Goal: Task Accomplishment & Management: Use online tool/utility

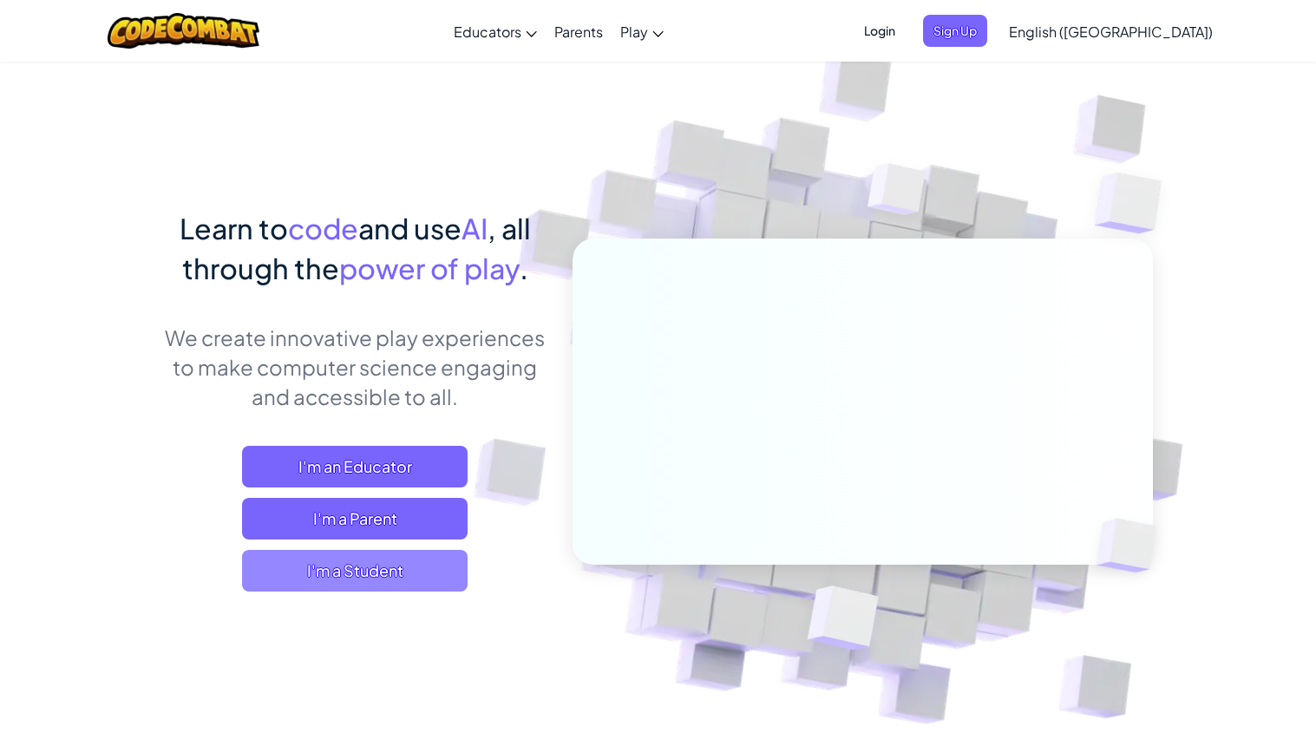
click at [415, 572] on span "I'm a Student" at bounding box center [354, 571] width 225 height 42
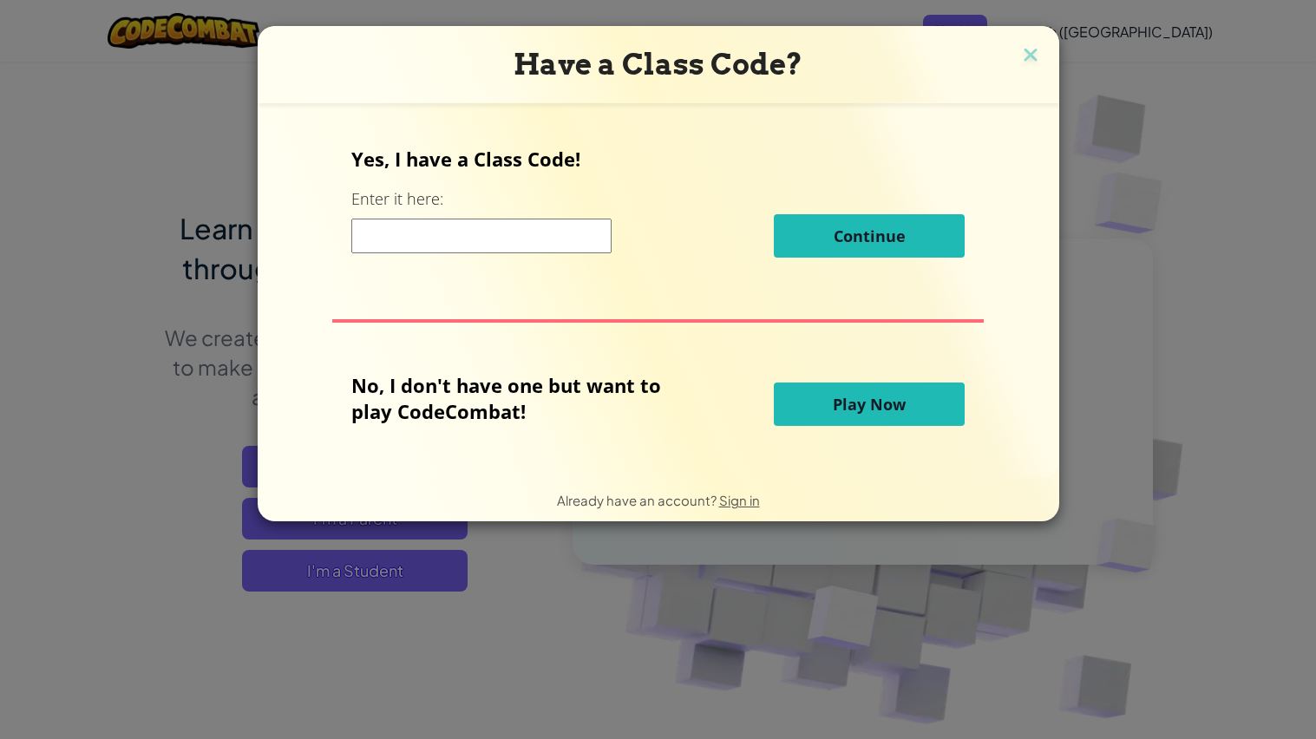
click at [509, 243] on input at bounding box center [481, 236] width 260 height 35
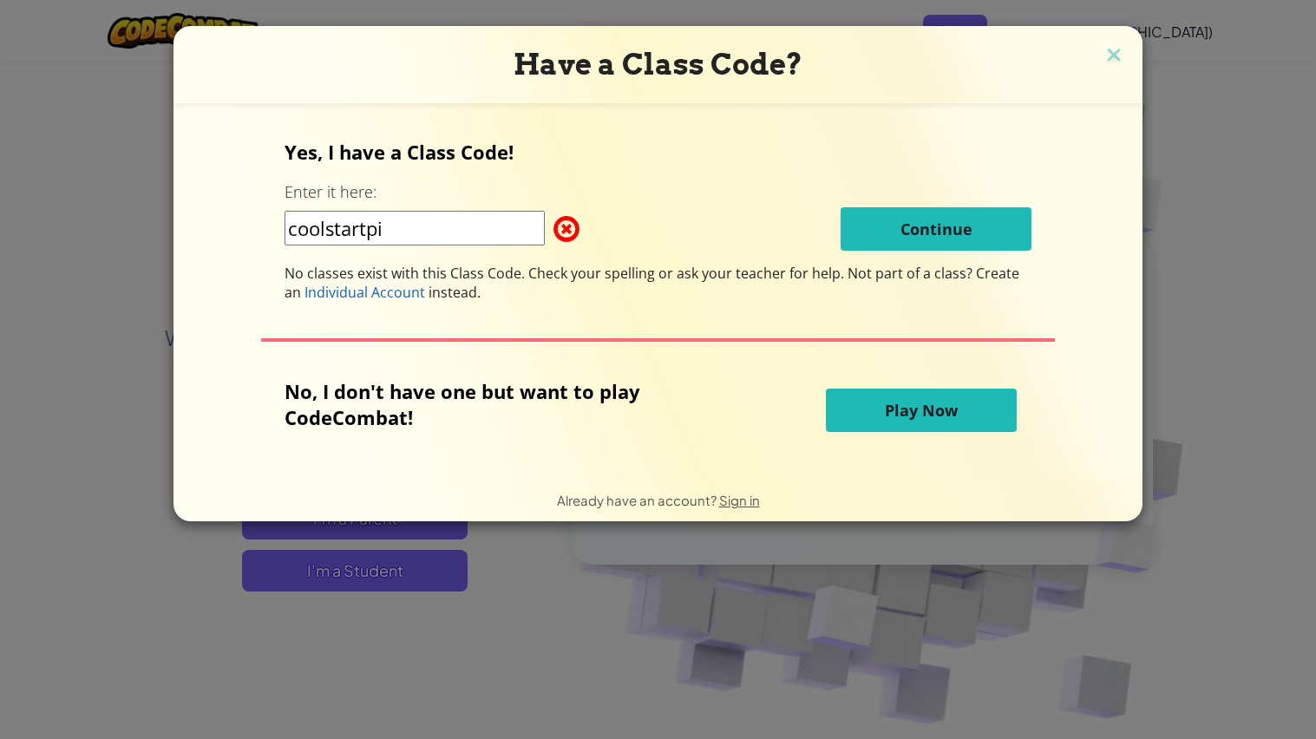
type input "coolstartpig"
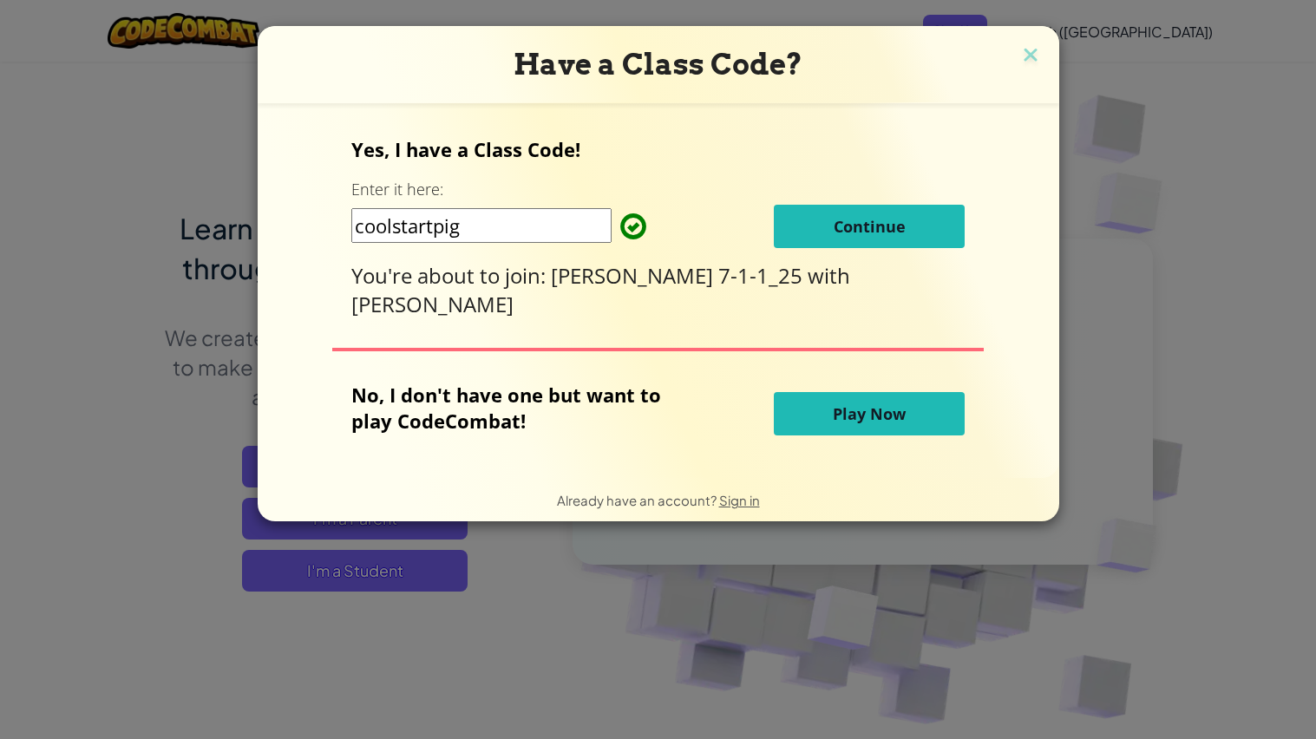
click at [916, 234] on button "Continue" at bounding box center [869, 226] width 191 height 43
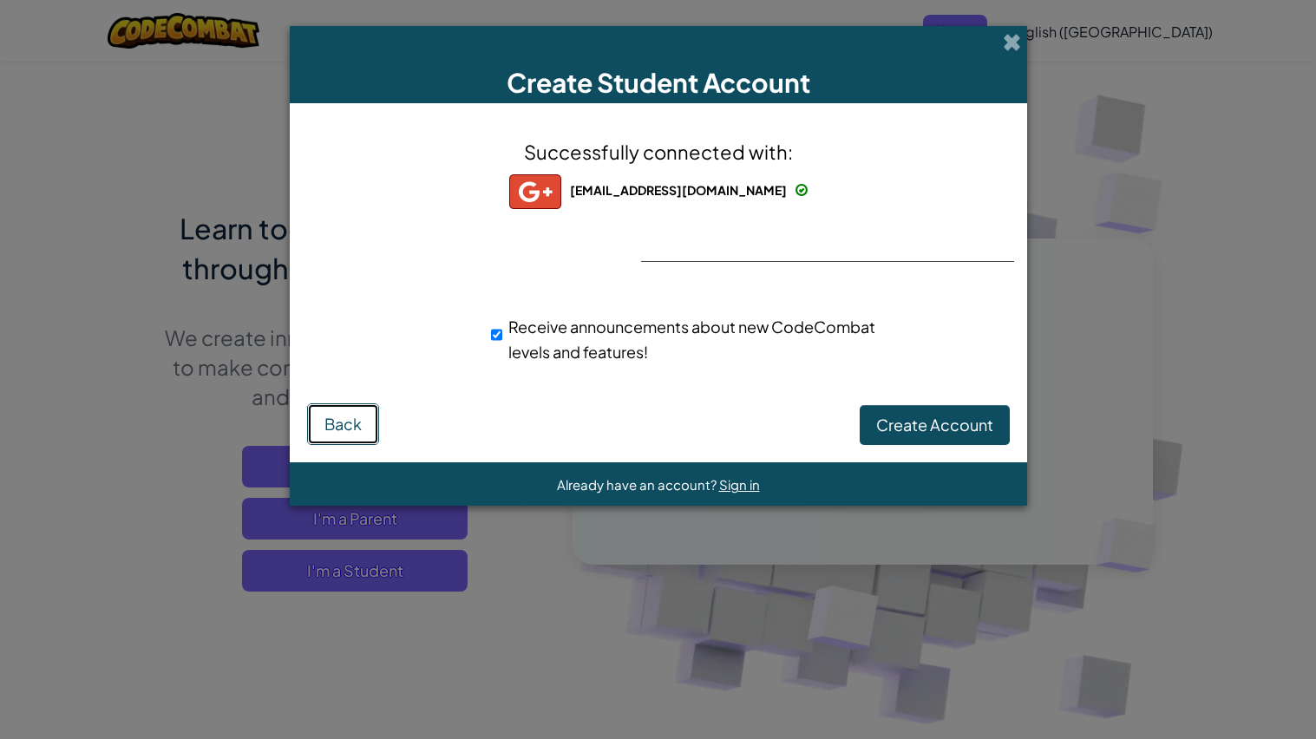
click at [354, 404] on button "Back" at bounding box center [343, 424] width 72 height 42
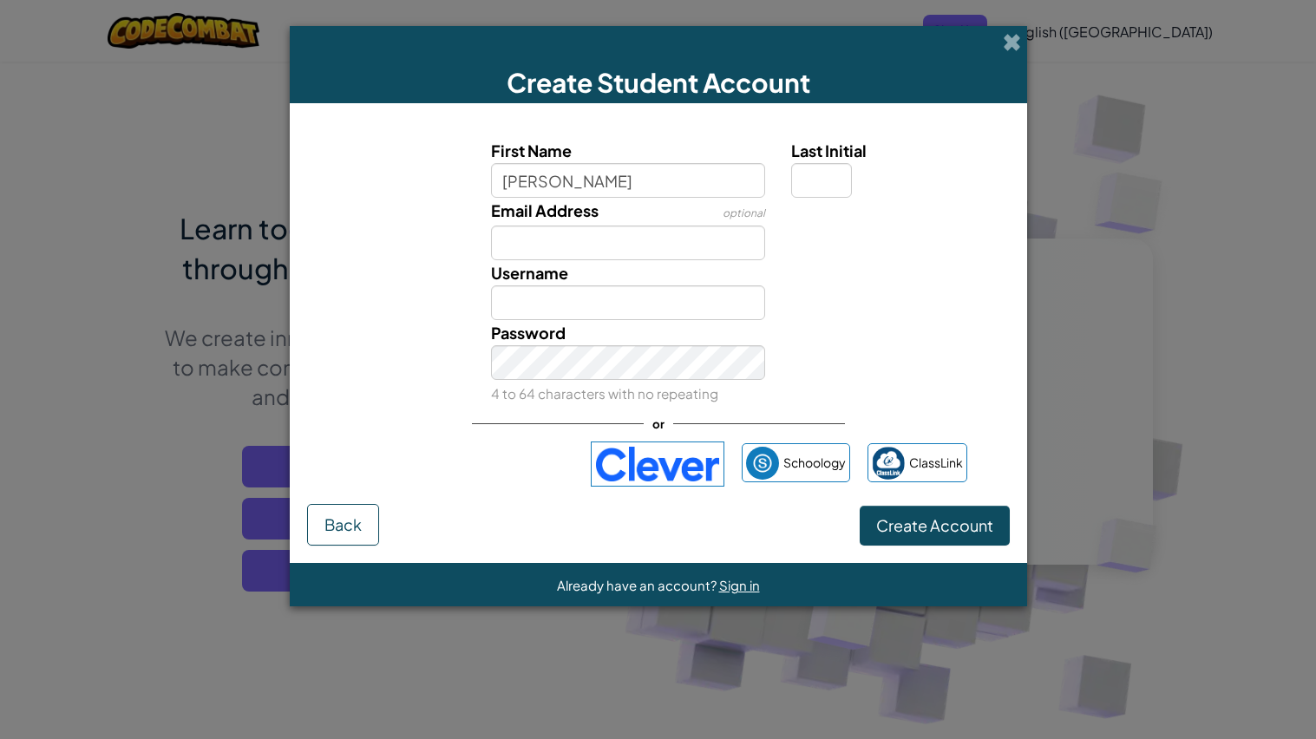
type input "[PERSON_NAME]"
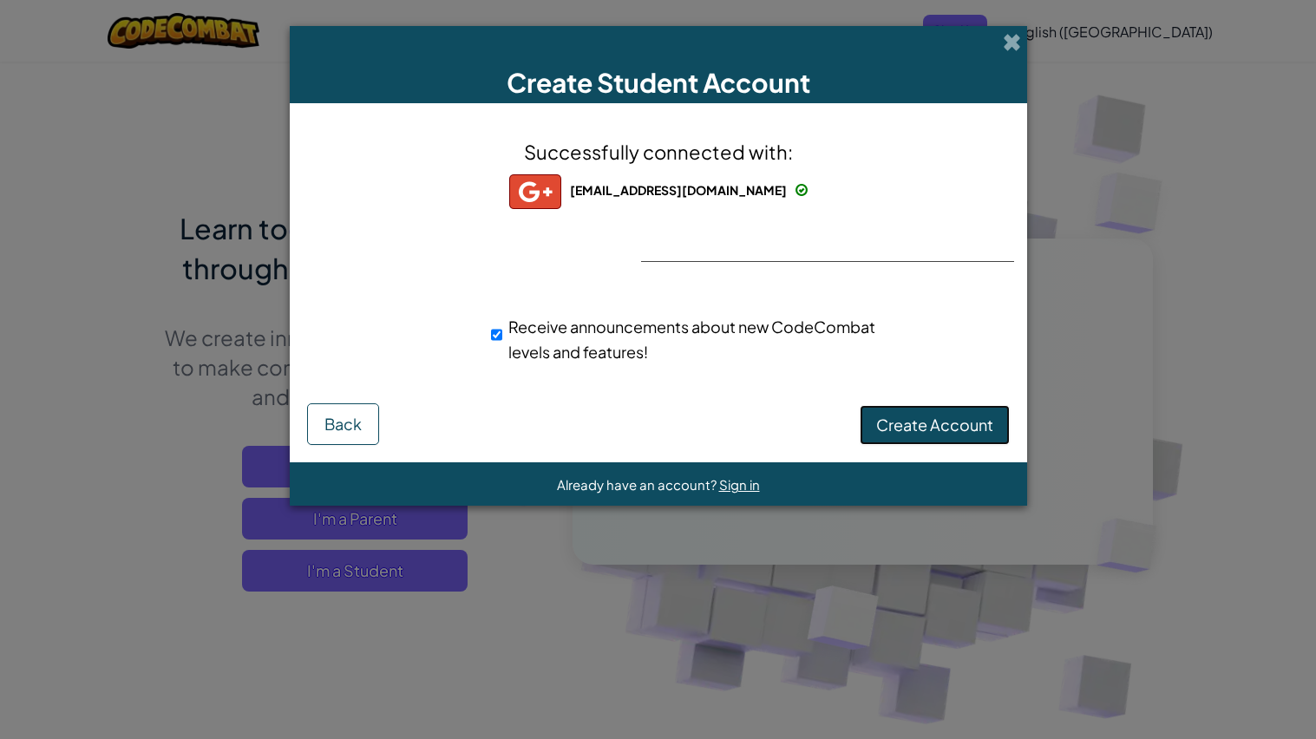
click at [931, 418] on span "Create Account" at bounding box center [934, 425] width 117 height 20
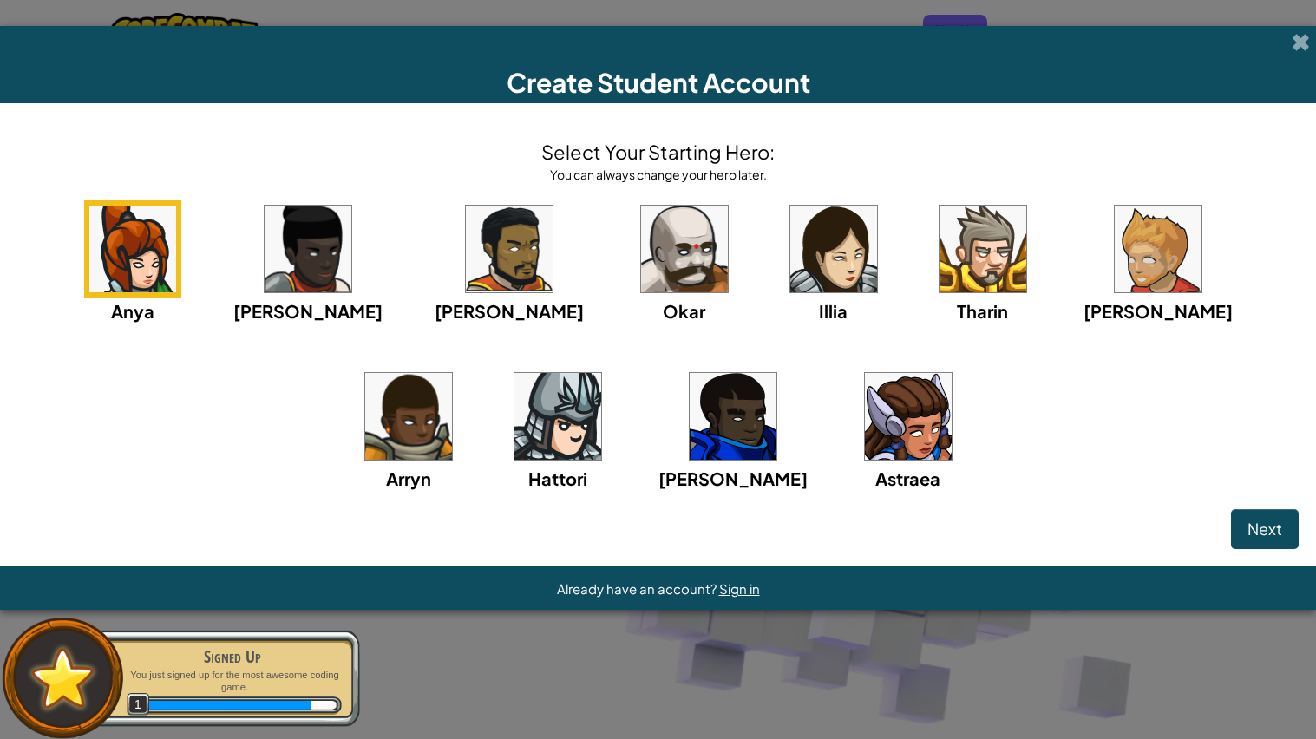
click at [514, 447] on img at bounding box center [557, 416] width 87 height 87
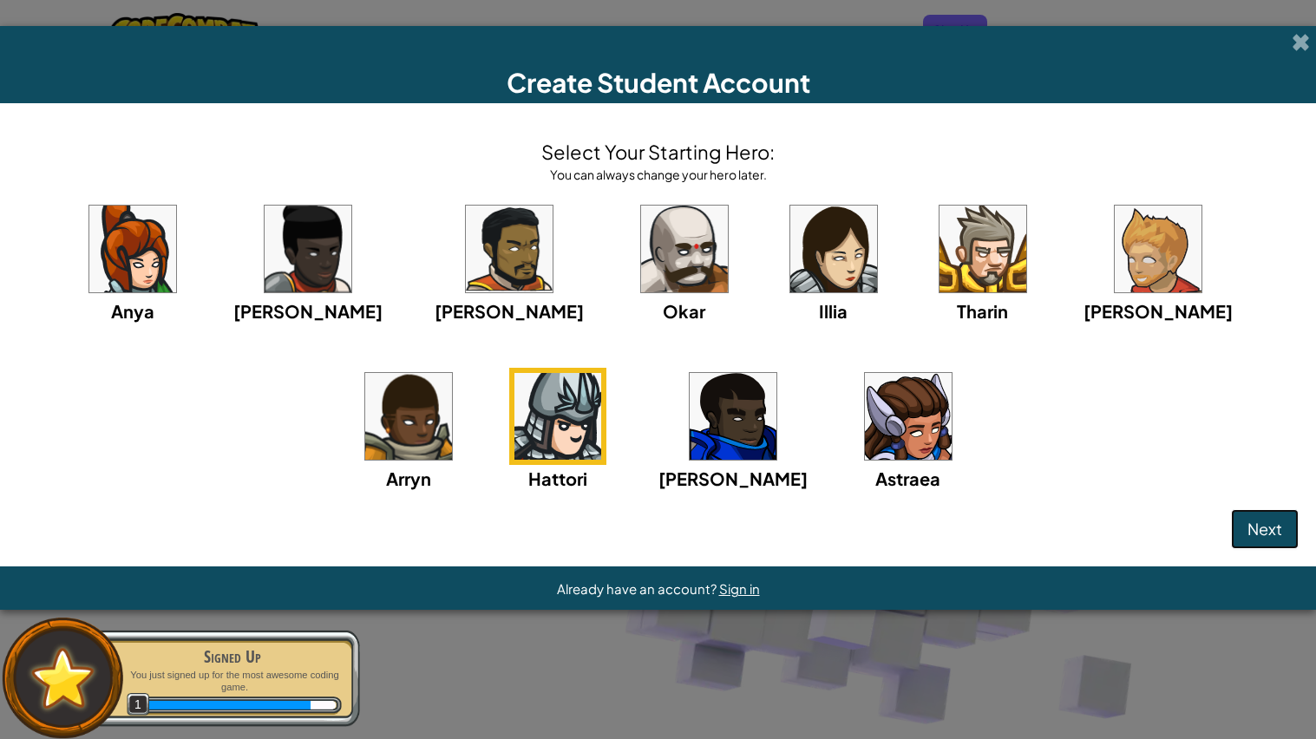
click at [1261, 532] on span "Next" at bounding box center [1264, 529] width 35 height 20
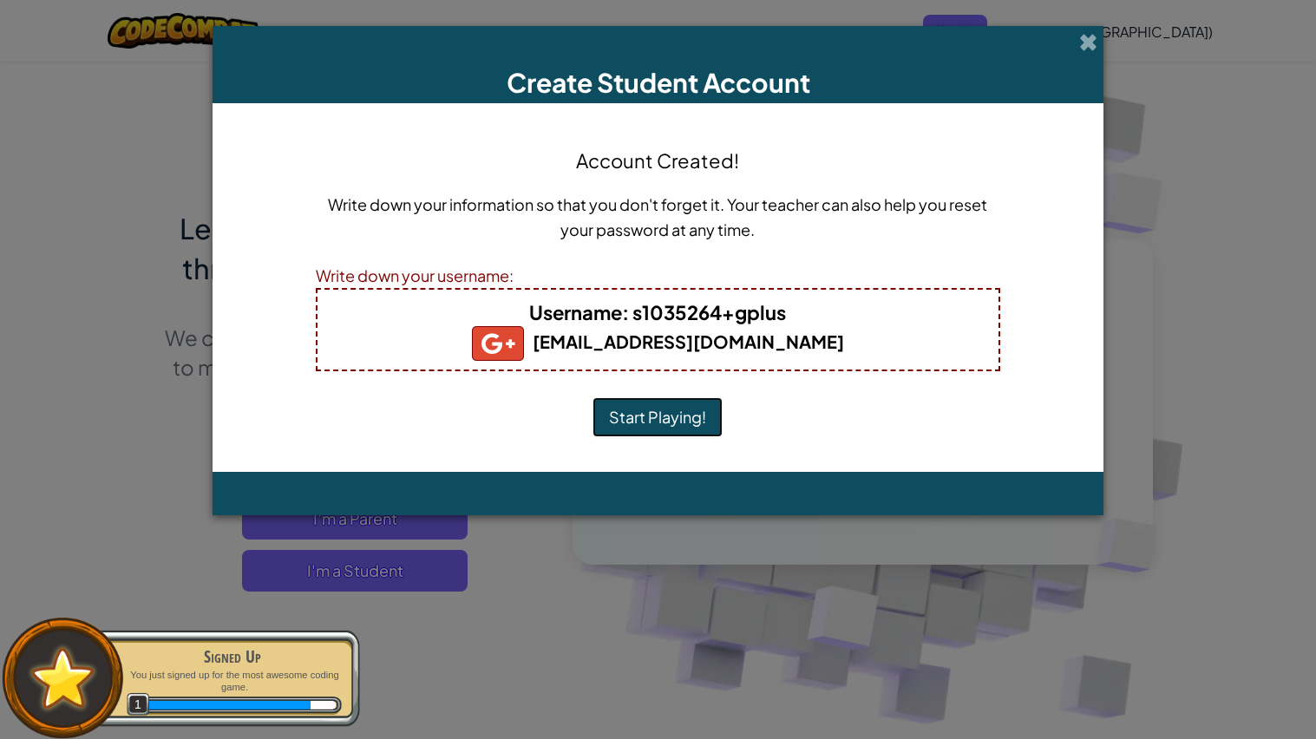
click at [639, 412] on button "Start Playing!" at bounding box center [657, 417] width 130 height 40
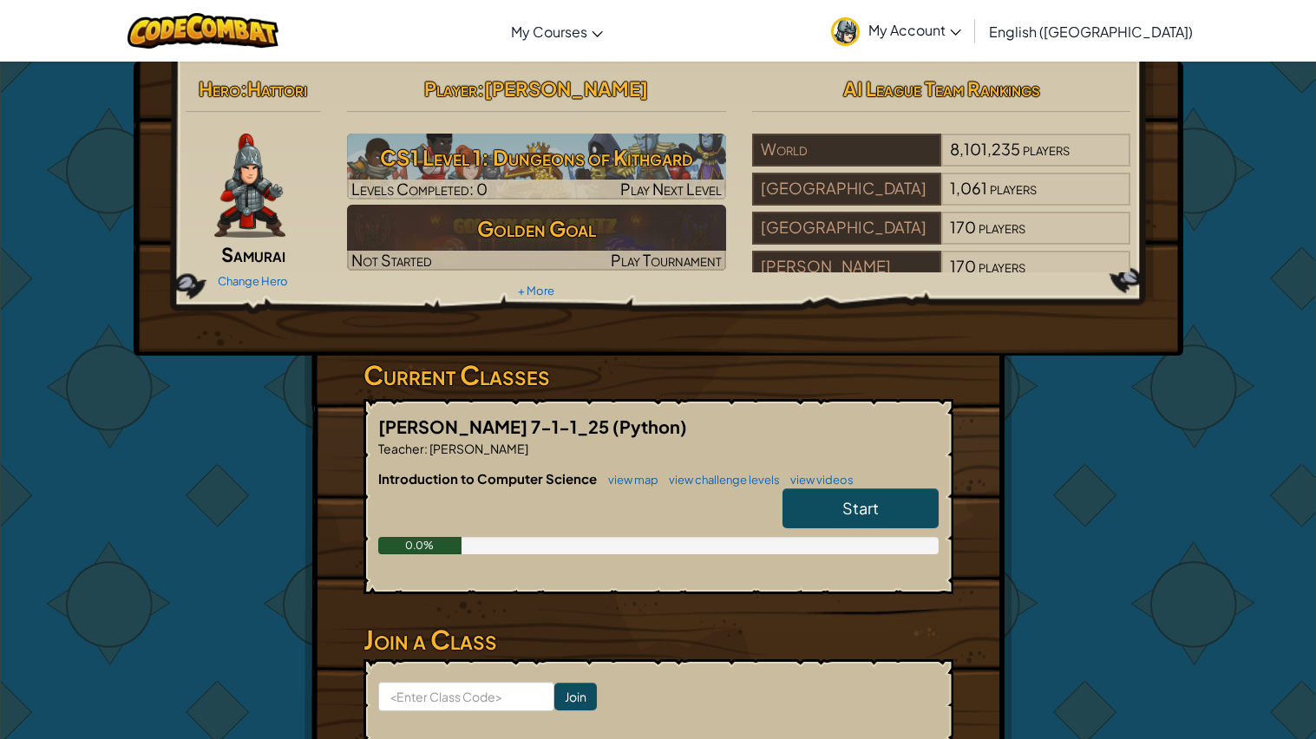
click at [1277, 415] on div "Hero : Hattori Samurai Change Hero Player : [PERSON_NAME] CS1 Level 1: Dungeons…" at bounding box center [658, 454] width 1316 height 787
click at [817, 514] on link "Start" at bounding box center [860, 508] width 156 height 40
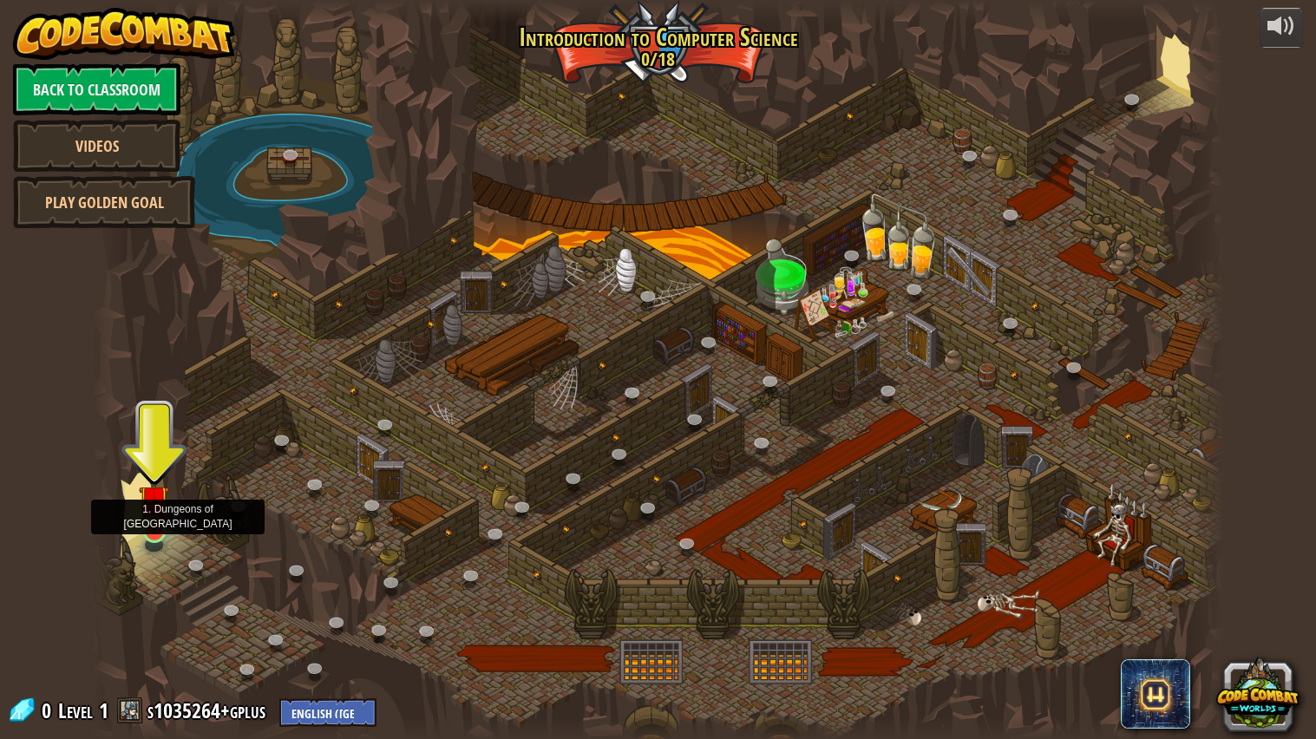
click at [156, 523] on img at bounding box center [153, 500] width 29 height 68
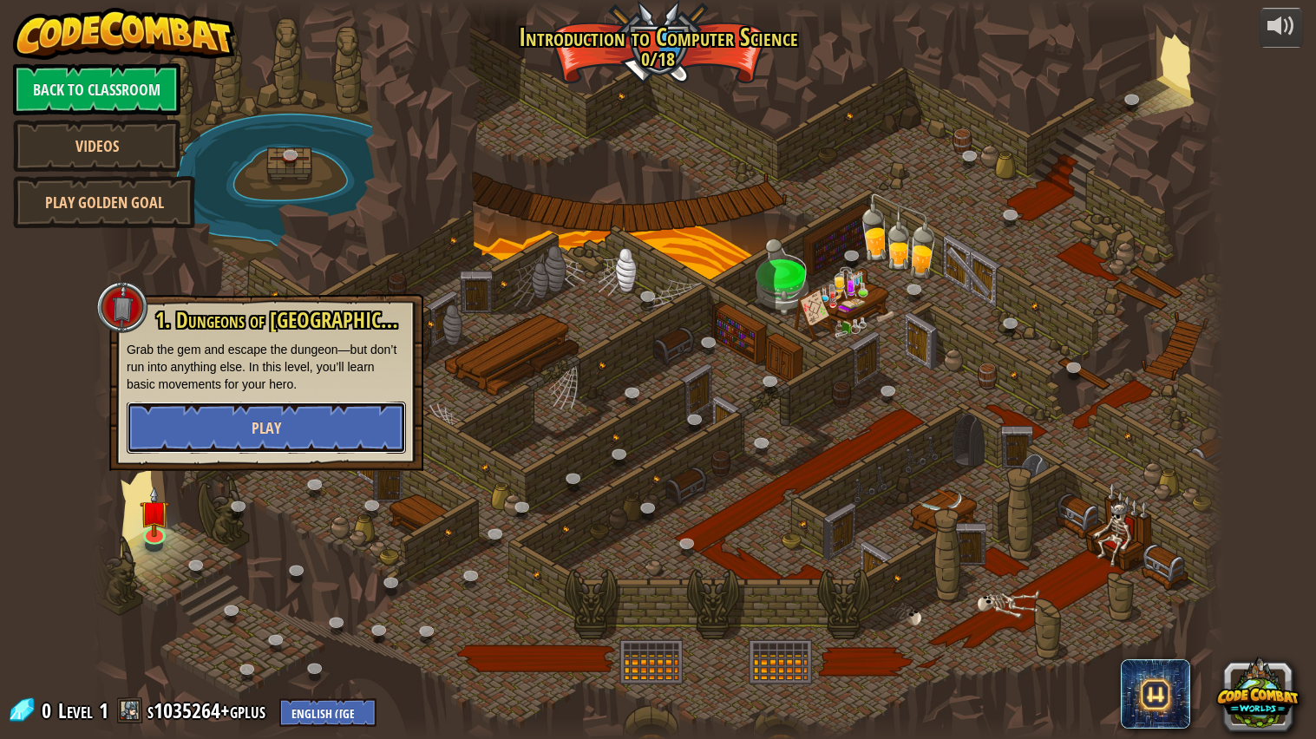
click at [337, 433] on button "Play" at bounding box center [266, 428] width 279 height 52
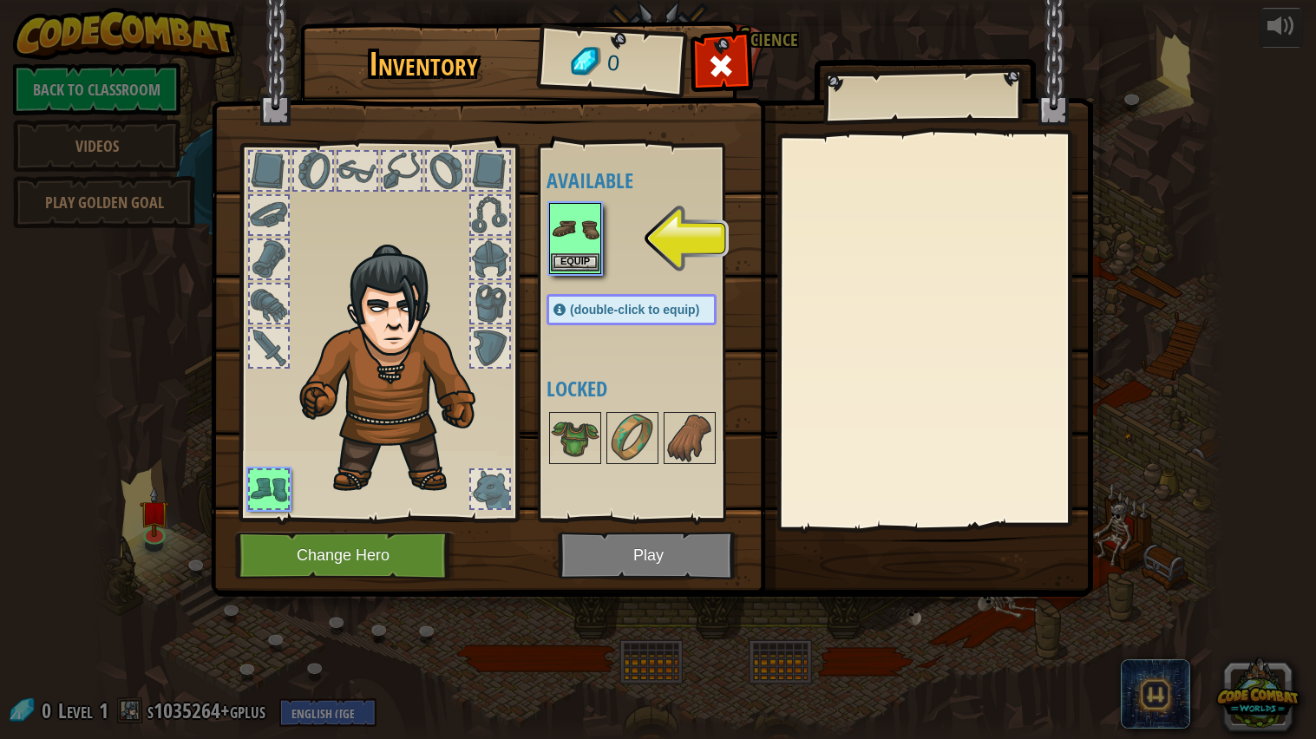
click at [585, 234] on img at bounding box center [575, 229] width 49 height 49
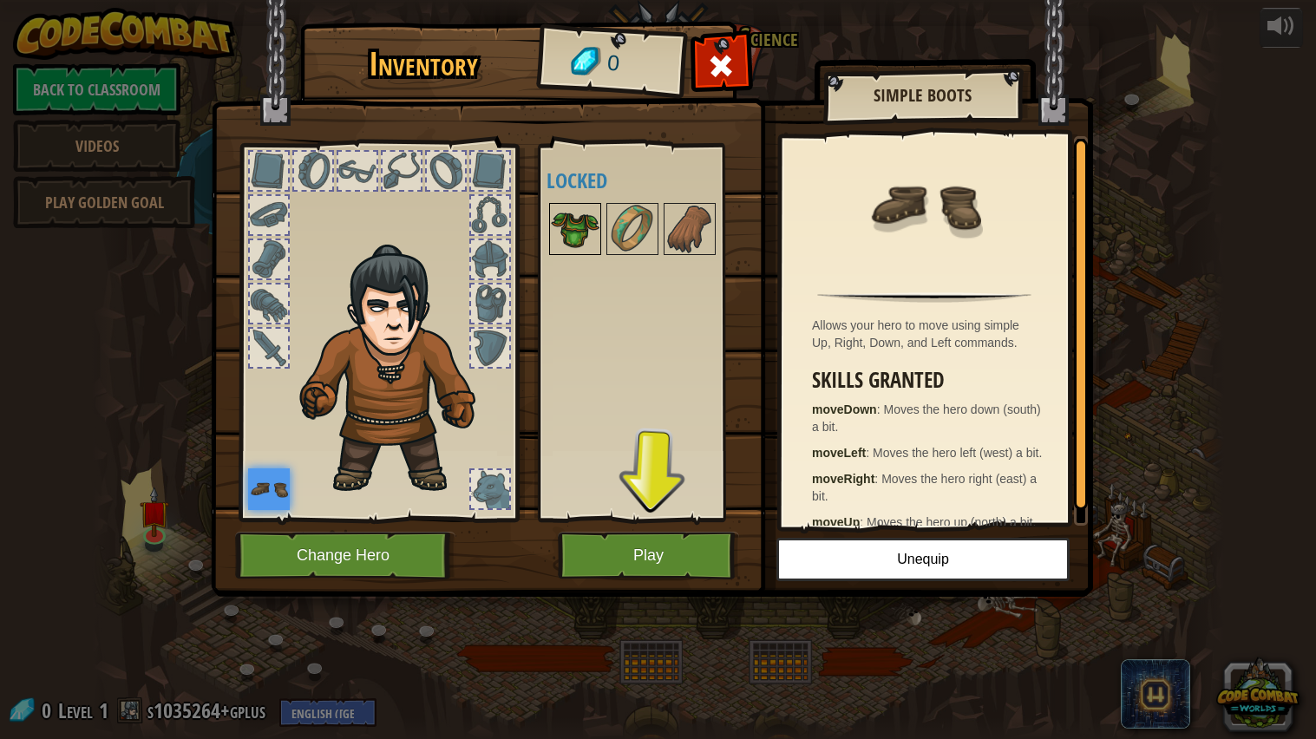
click at [586, 236] on img at bounding box center [575, 229] width 49 height 49
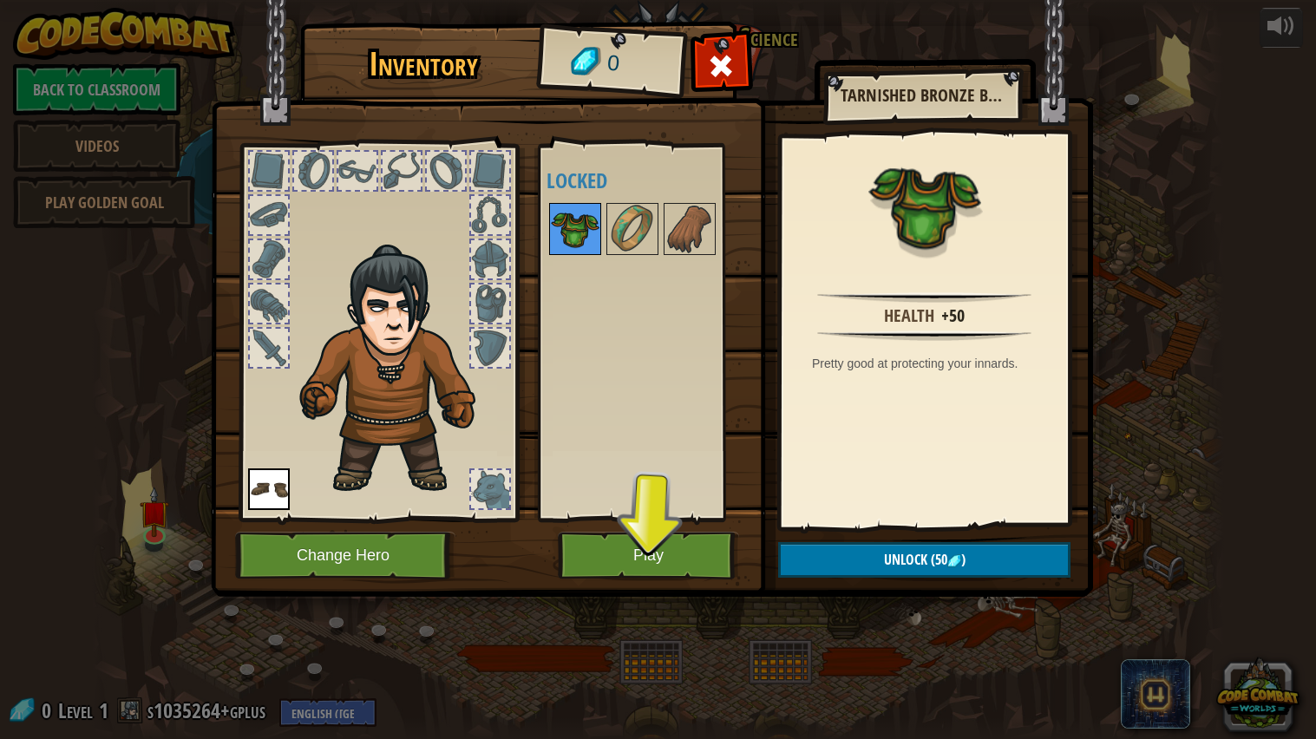
click at [586, 236] on img at bounding box center [575, 229] width 49 height 49
click at [669, 560] on button "Play" at bounding box center [648, 556] width 181 height 48
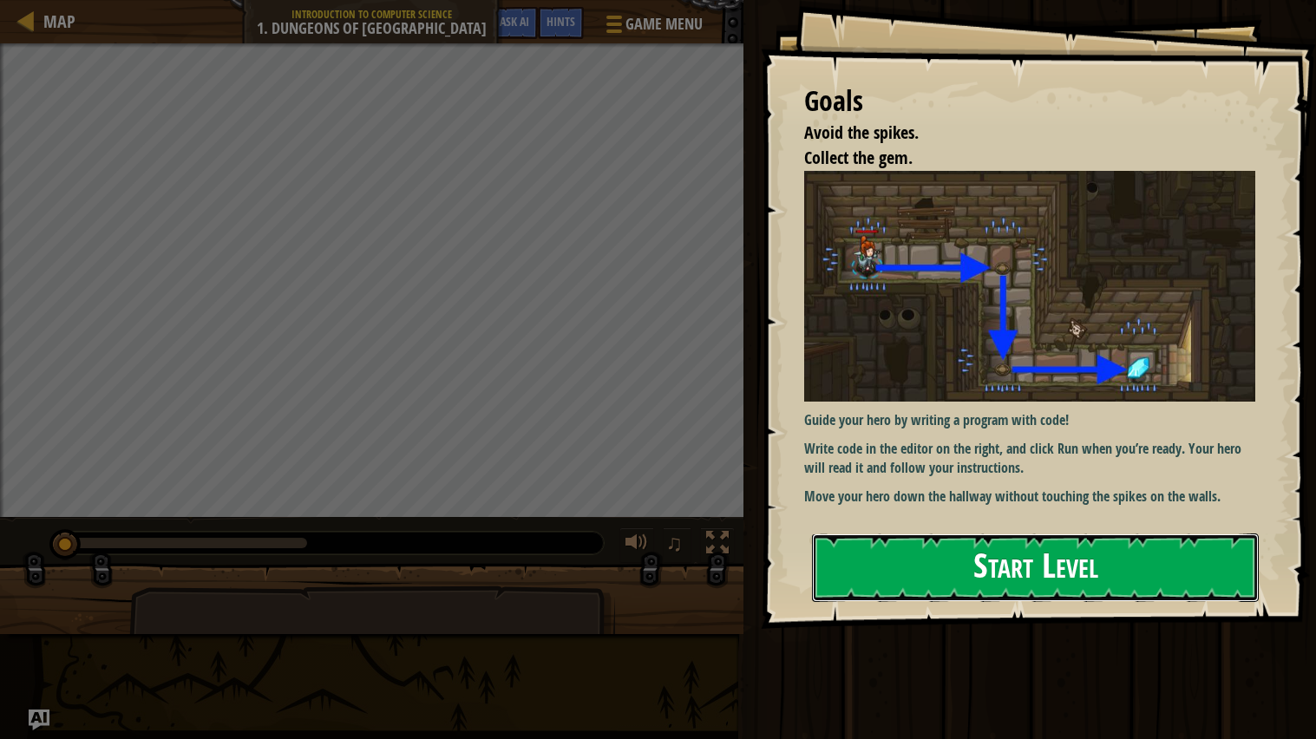
click at [1028, 563] on button "Start Level" at bounding box center [1035, 567] width 447 height 69
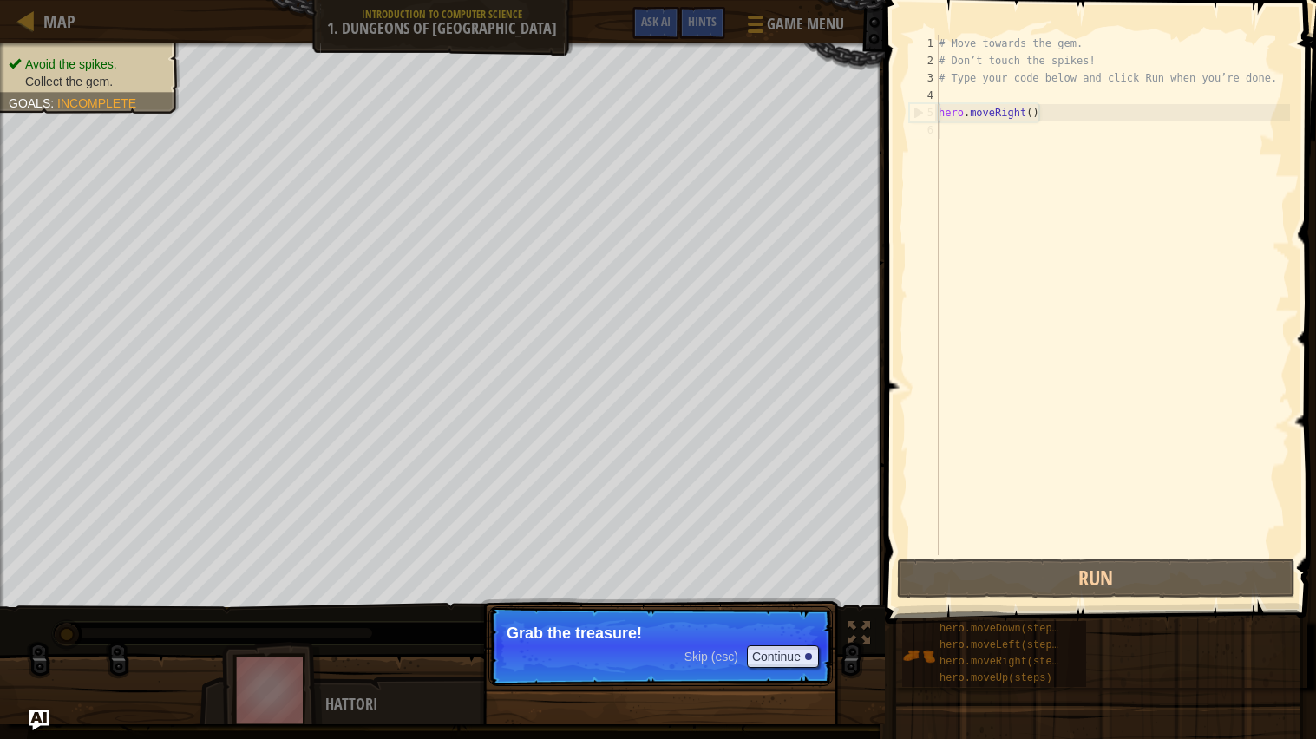
click at [753, 625] on p "Grab the treasure!" at bounding box center [660, 632] width 308 height 17
click at [768, 653] on button "Continue" at bounding box center [783, 656] width 72 height 23
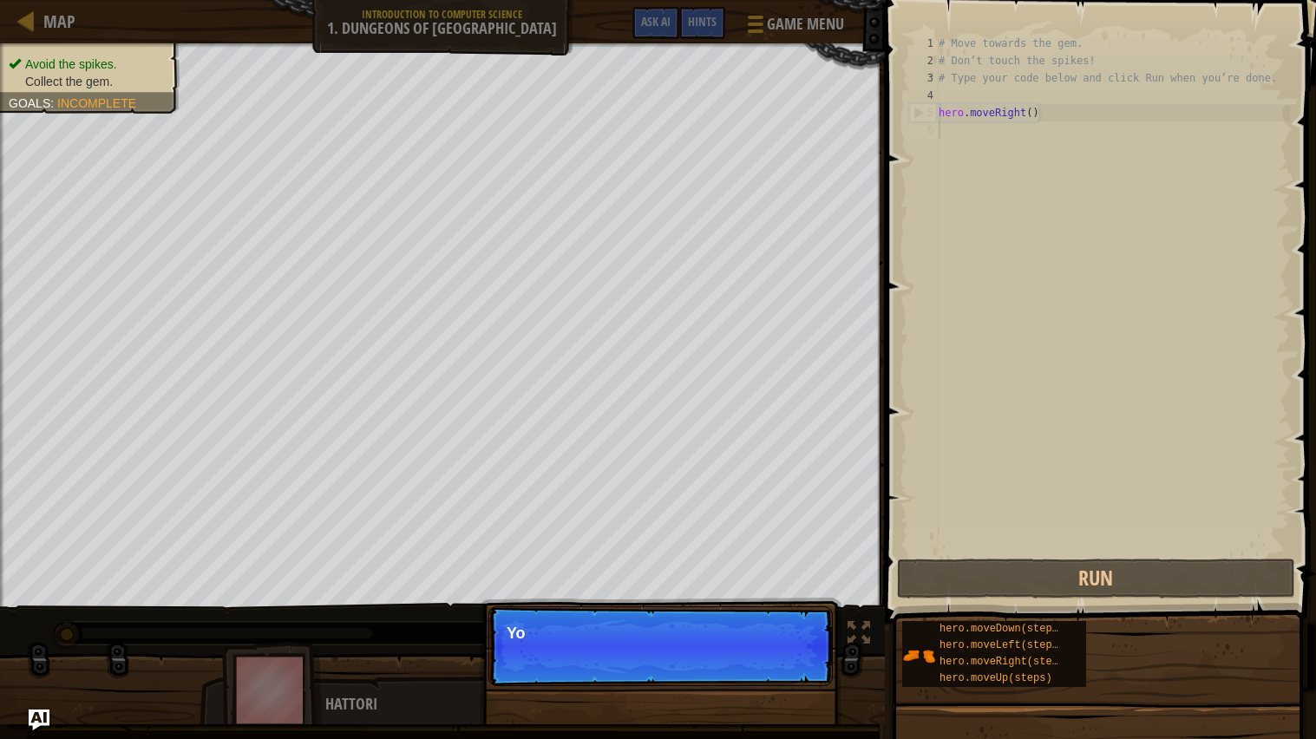
scroll to position [8, 0]
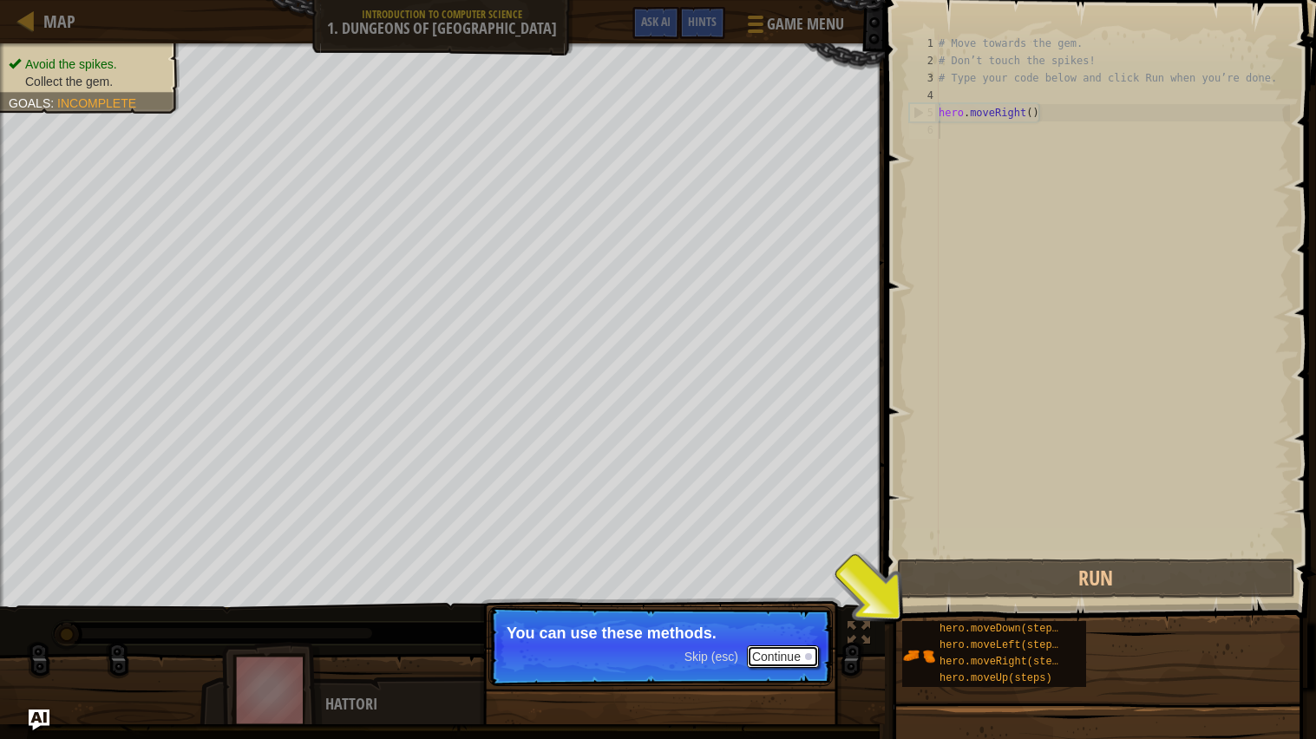
click at [786, 661] on button "Continue" at bounding box center [783, 656] width 72 height 23
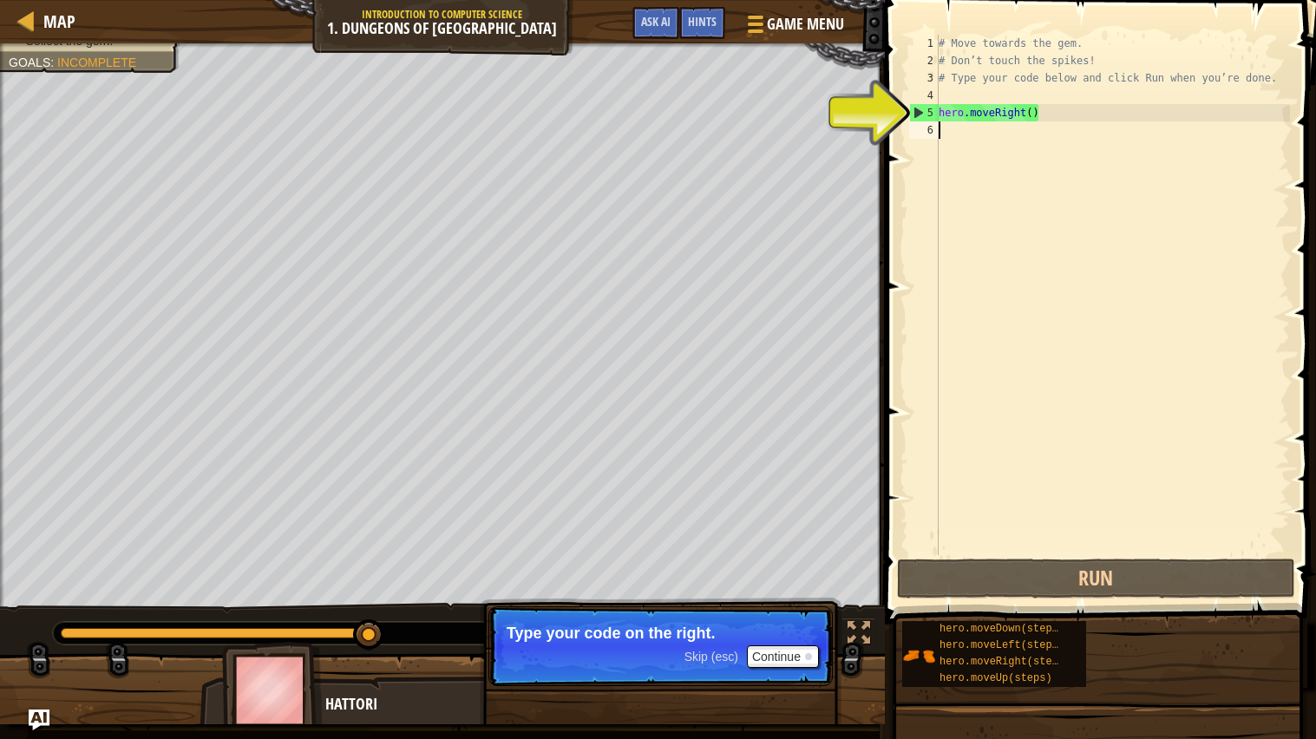
click at [916, 113] on div "5" at bounding box center [924, 112] width 29 height 17
type textarea "hero.moveRight()"
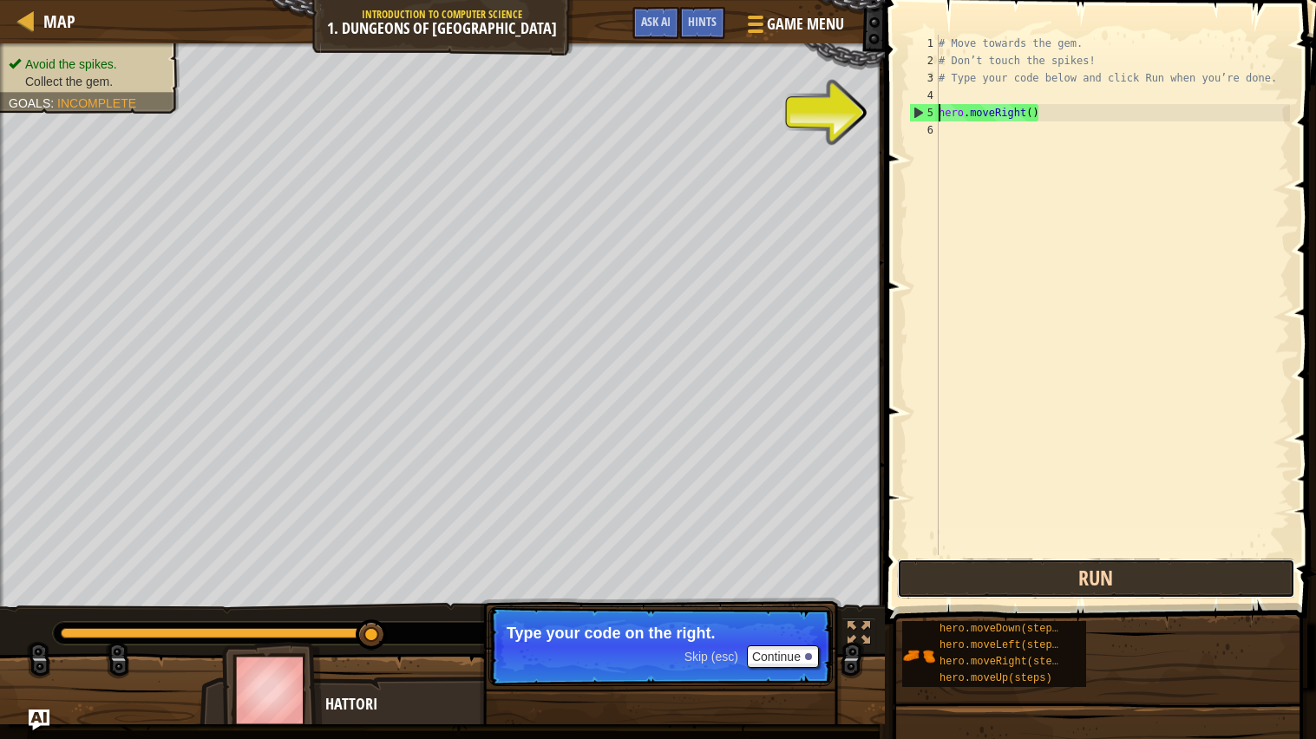
click at [1065, 566] on button "Run" at bounding box center [1096, 578] width 398 height 40
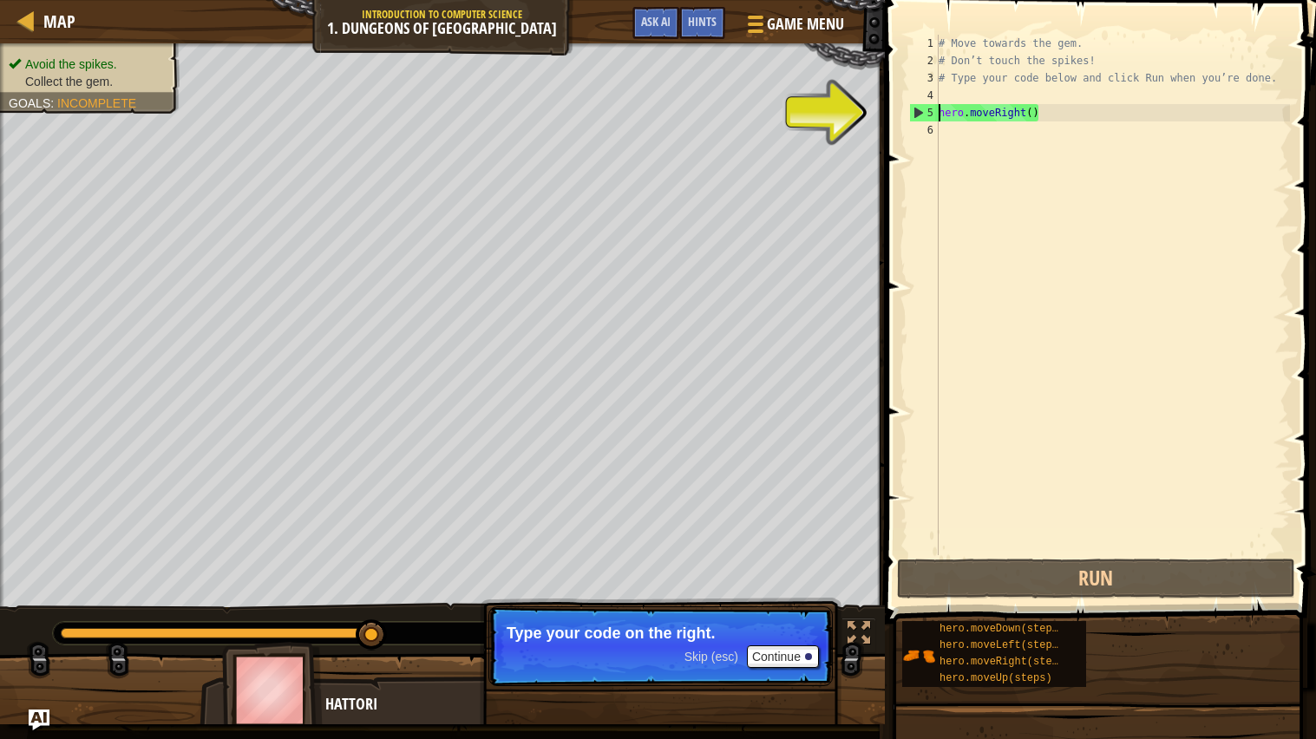
click at [992, 151] on div "# Move towards the gem. # Don’t touch the spikes! # Type your code below and cl…" at bounding box center [1112, 312] width 355 height 555
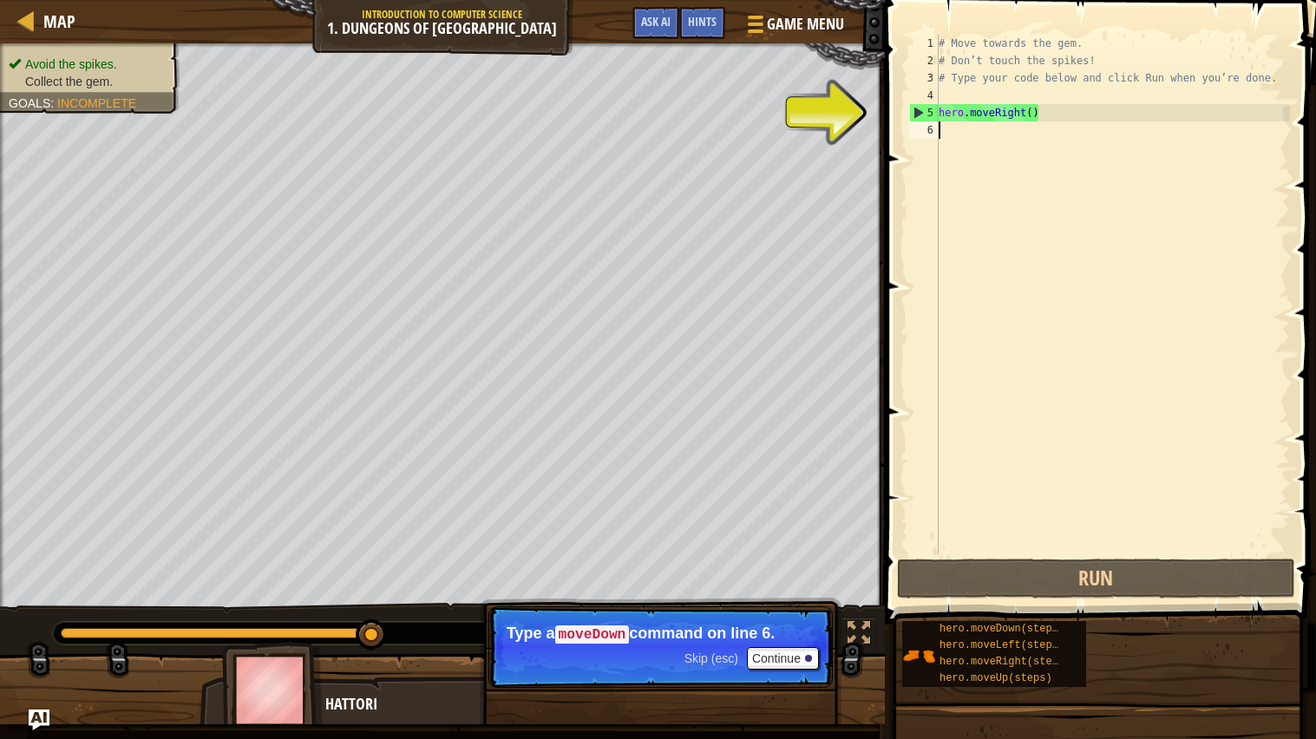
click at [918, 117] on div "5" at bounding box center [924, 112] width 29 height 17
click at [918, 112] on div "5" at bounding box center [924, 112] width 29 height 17
type textarea "hero.moveRight()"
click at [918, 112] on div "5" at bounding box center [924, 112] width 29 height 17
click at [949, 111] on div "# Move towards the gem. # Don’t touch the spikes! # Type your code below and cl…" at bounding box center [1112, 312] width 355 height 555
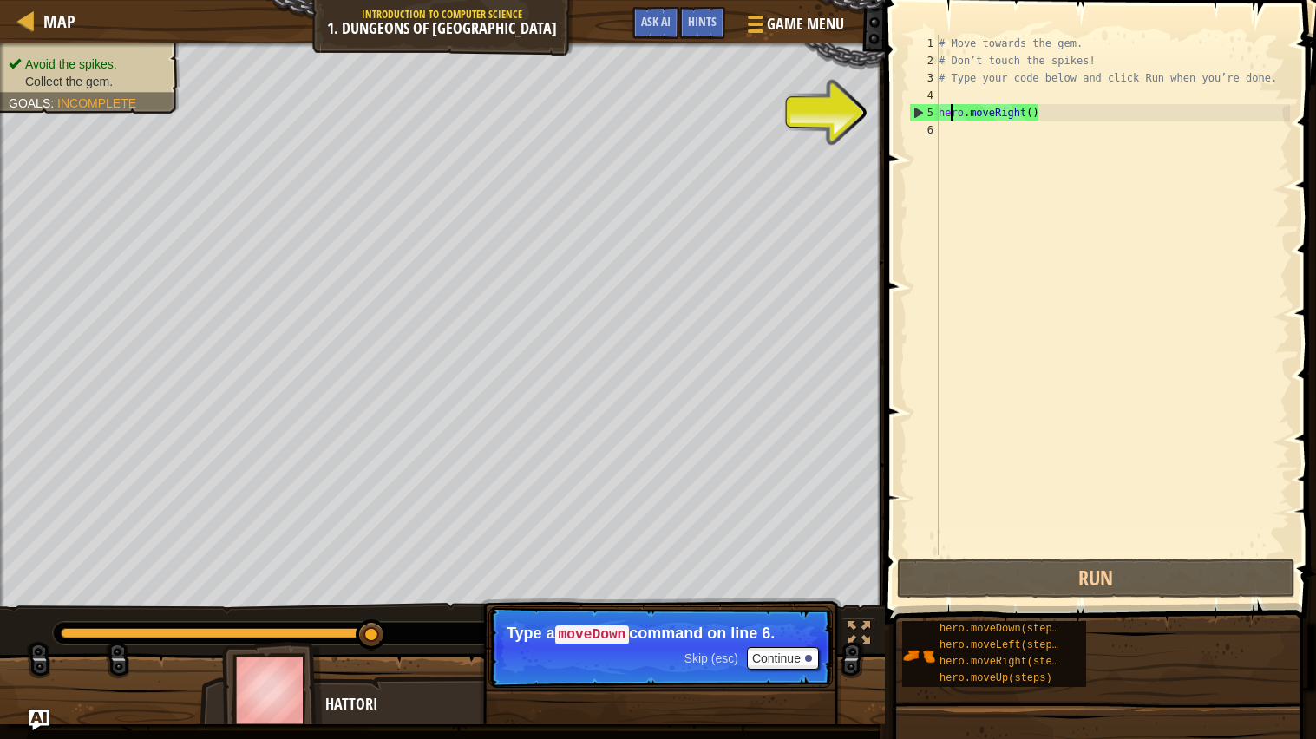
click at [920, 117] on div "5" at bounding box center [924, 112] width 29 height 17
type textarea "hero.moveRight()"
click at [1033, 136] on div "# Move towards the gem. # Don’t touch the spikes! # Type your code below and cl…" at bounding box center [1112, 312] width 355 height 555
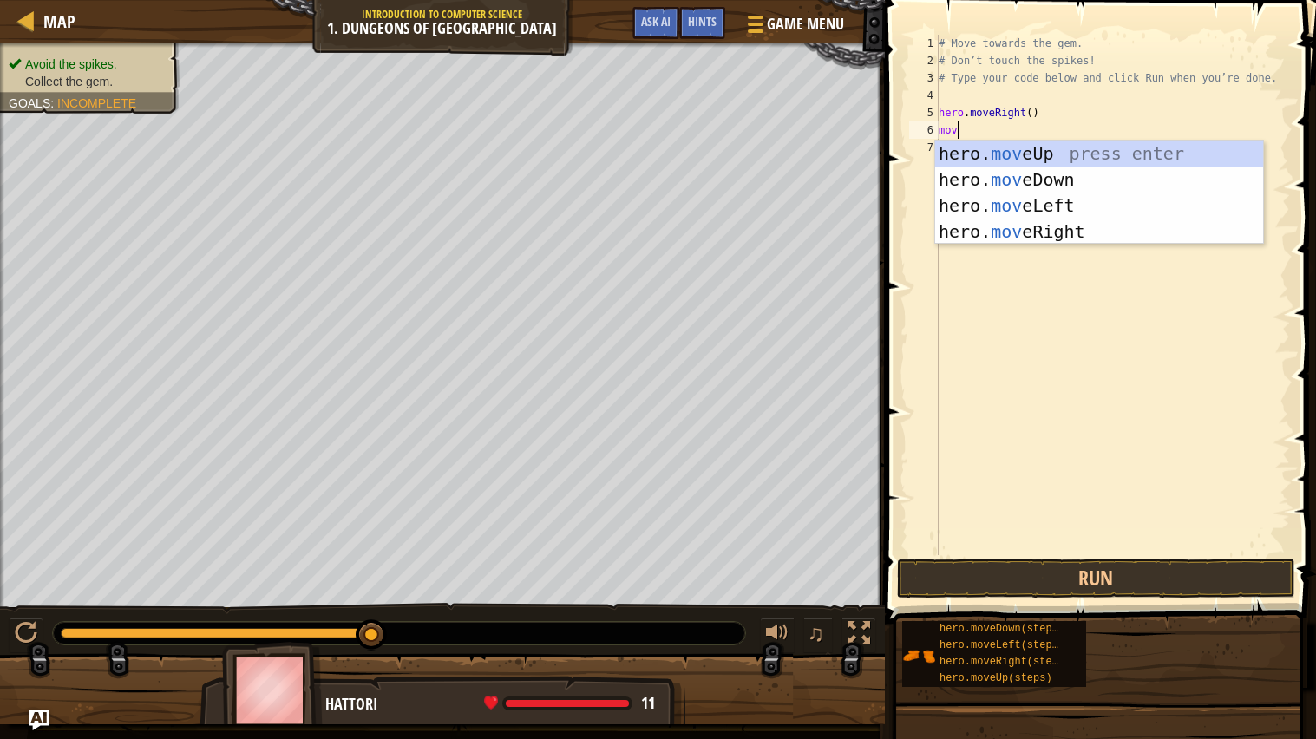
type textarea "move"
click at [1080, 177] on div "hero. move Up press enter hero. move Down press enter hero. move Left press ent…" at bounding box center [1099, 218] width 328 height 156
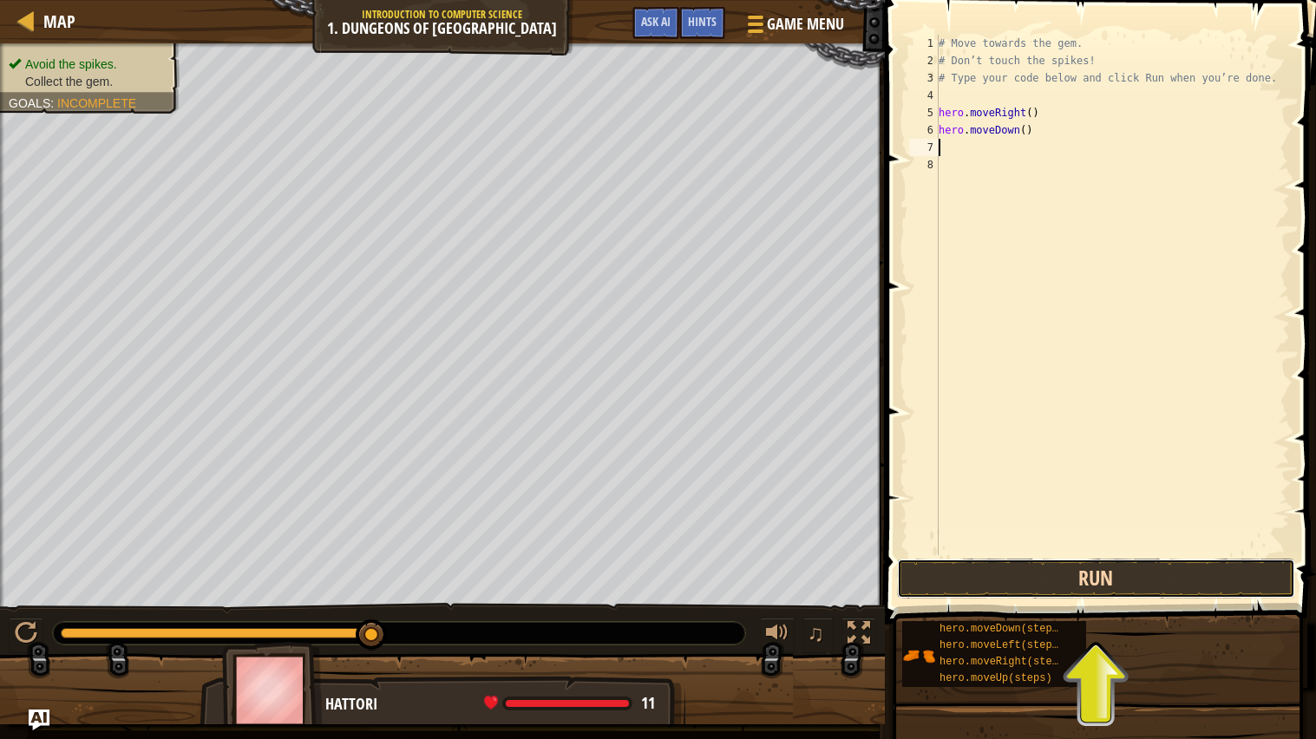
click at [1144, 568] on button "Run" at bounding box center [1096, 578] width 398 height 40
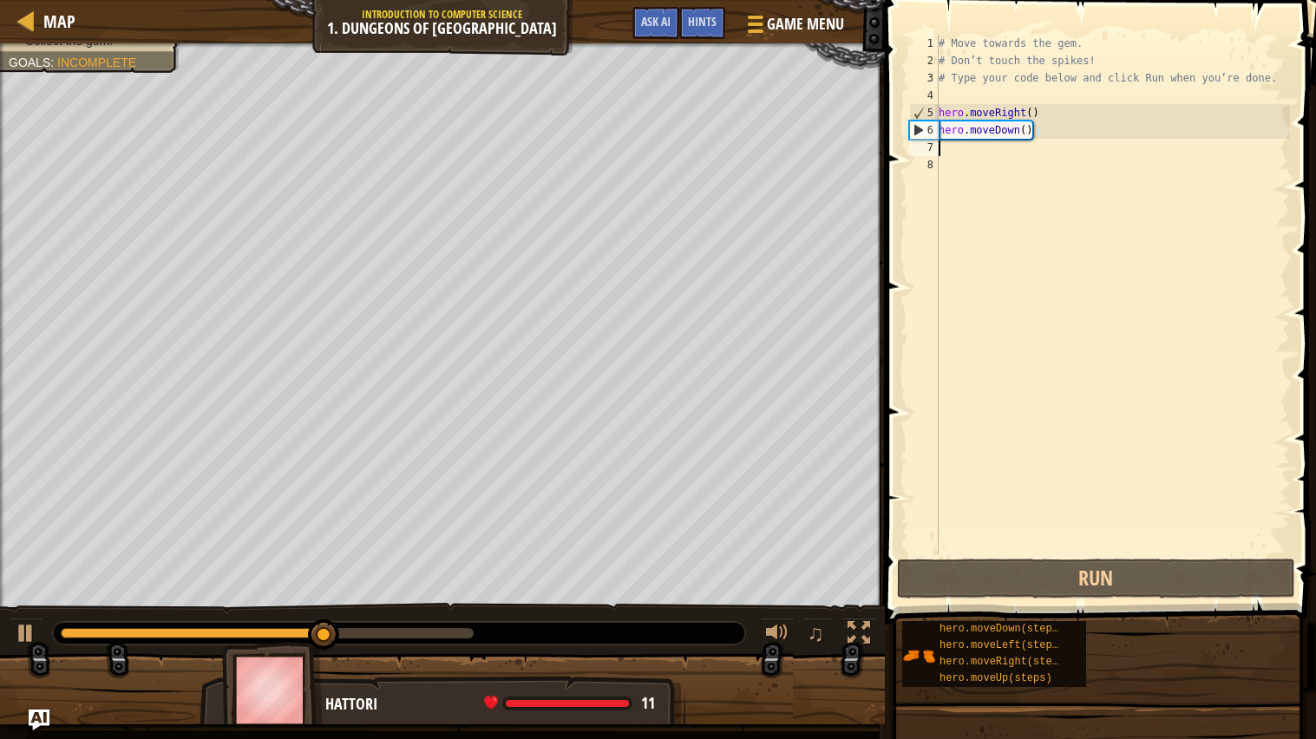
click at [1000, 160] on div "# Move towards the gem. # Don’t touch the spikes! # Type your code below and cl…" at bounding box center [1112, 312] width 355 height 555
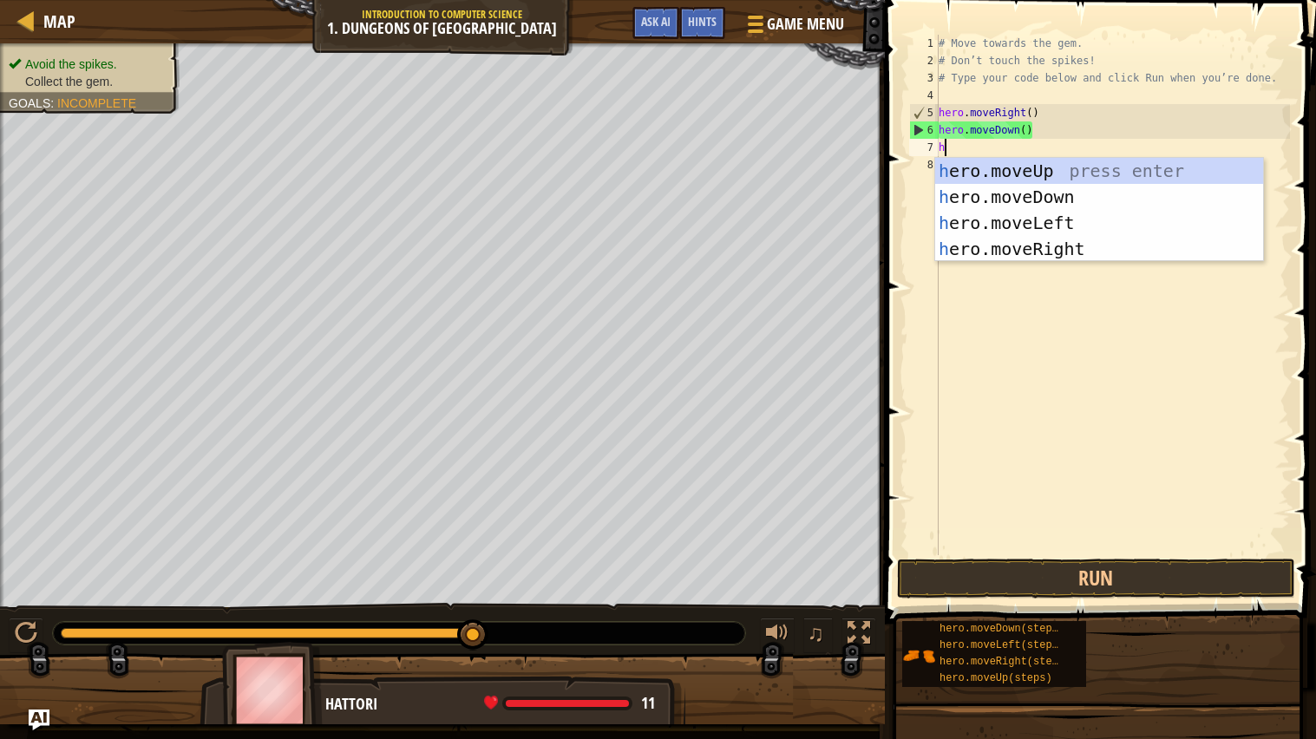
type textarea "he"
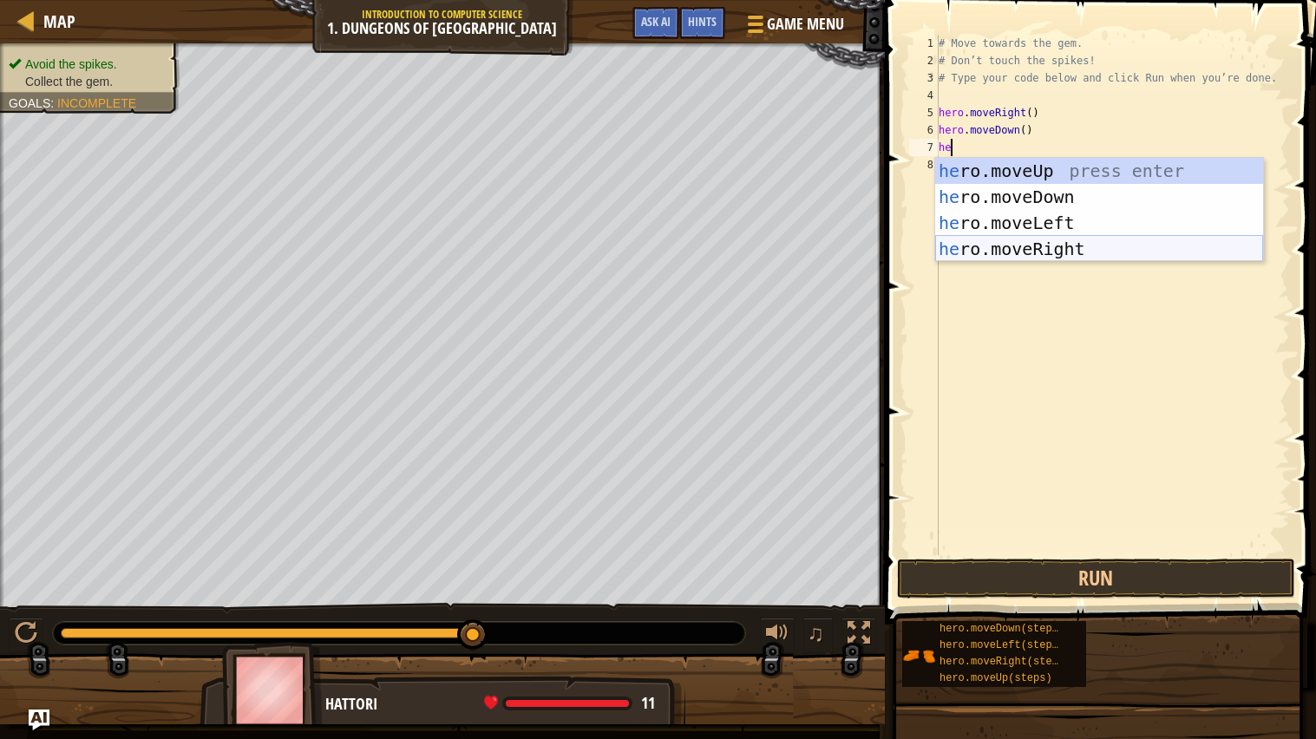
click at [1091, 246] on div "he ro.moveUp press enter he ro.moveDown press enter he ro.moveLeft press enter …" at bounding box center [1099, 236] width 328 height 156
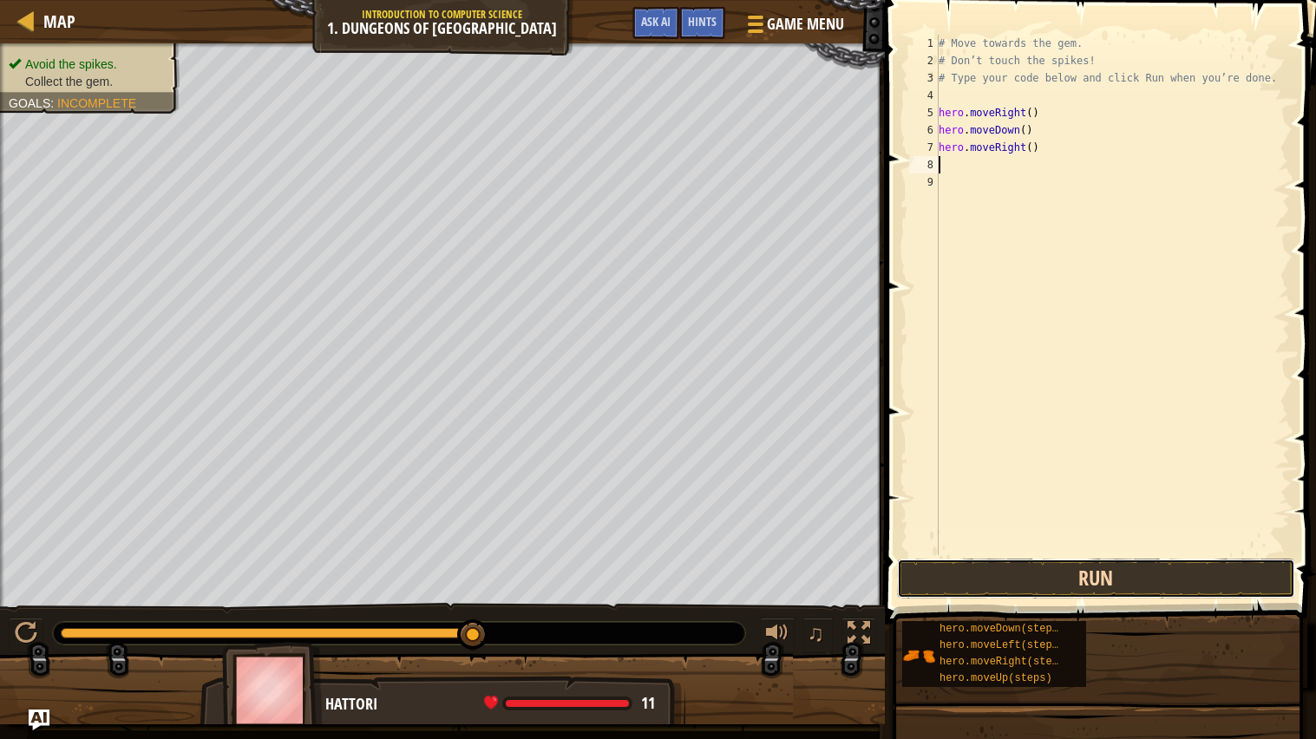
click at [1059, 576] on button "Run" at bounding box center [1096, 578] width 398 height 40
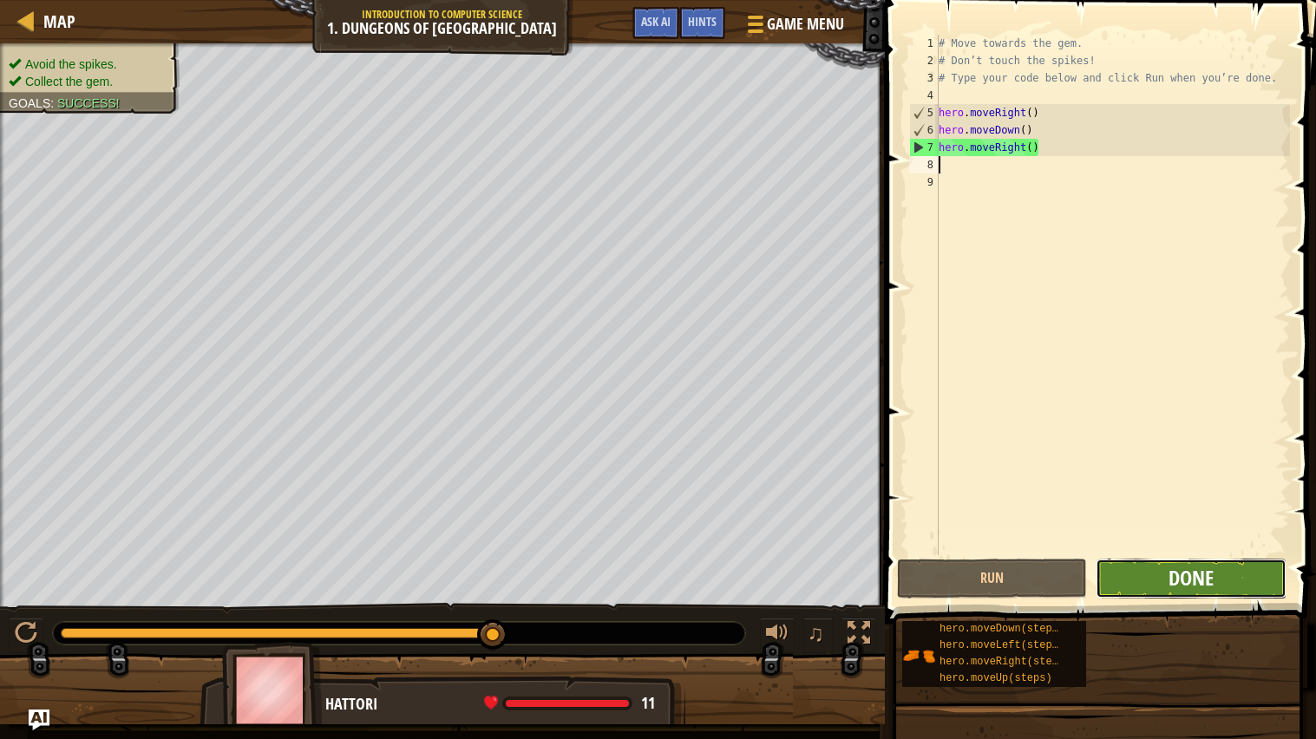
click at [1177, 589] on span "Done" at bounding box center [1190, 578] width 45 height 28
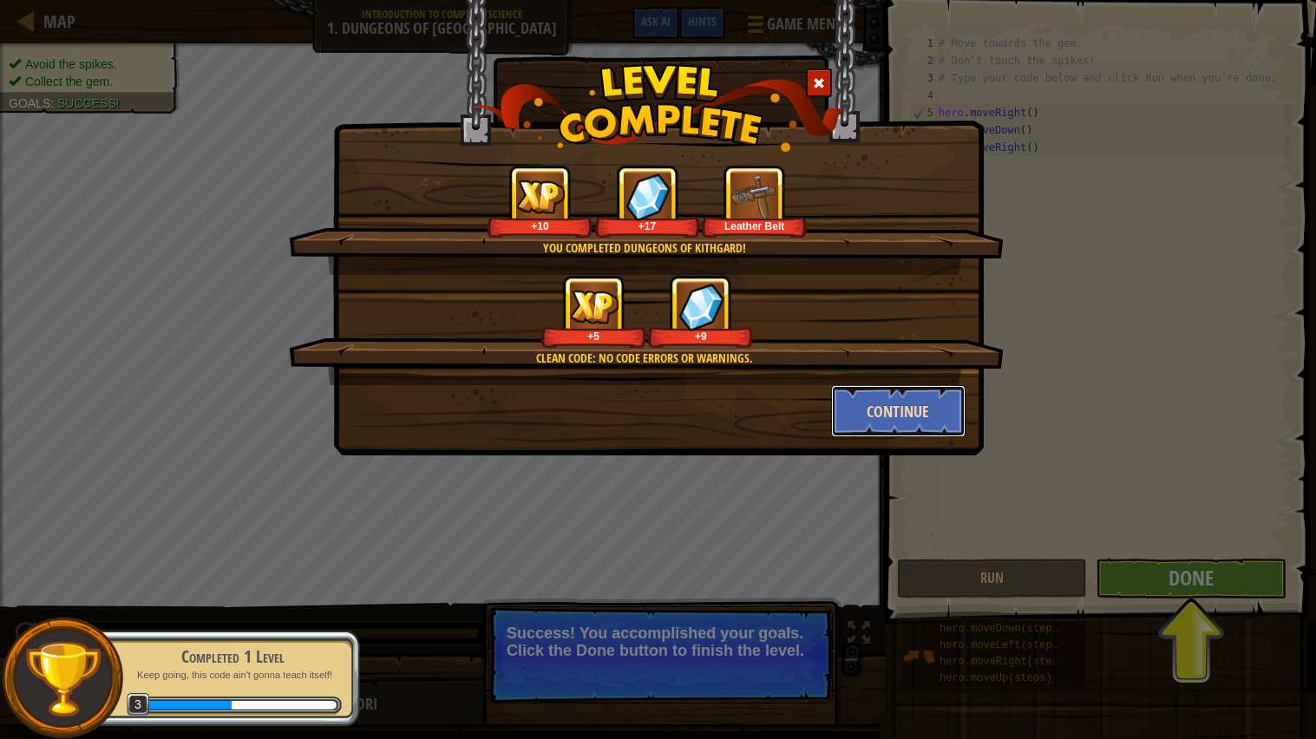
click at [895, 401] on button "Continue" at bounding box center [898, 411] width 134 height 52
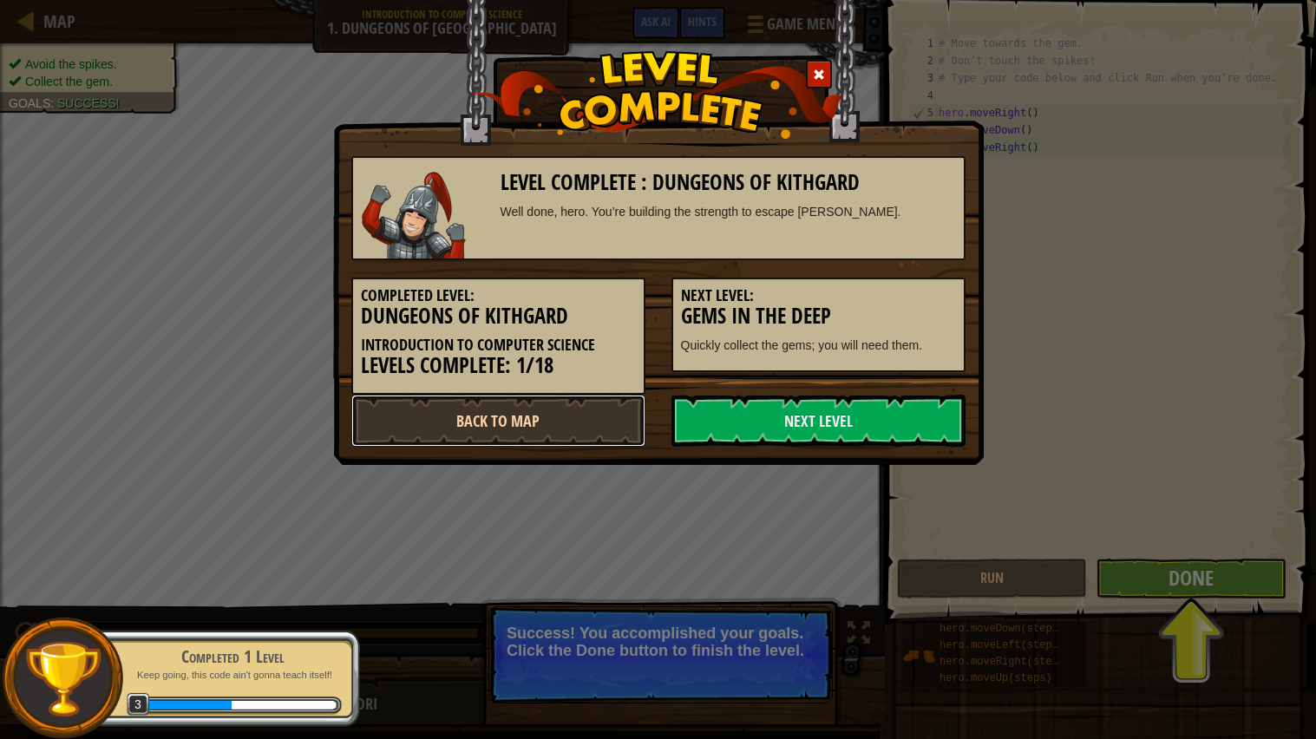
click at [529, 418] on link "Back to Map" at bounding box center [498, 421] width 294 height 52
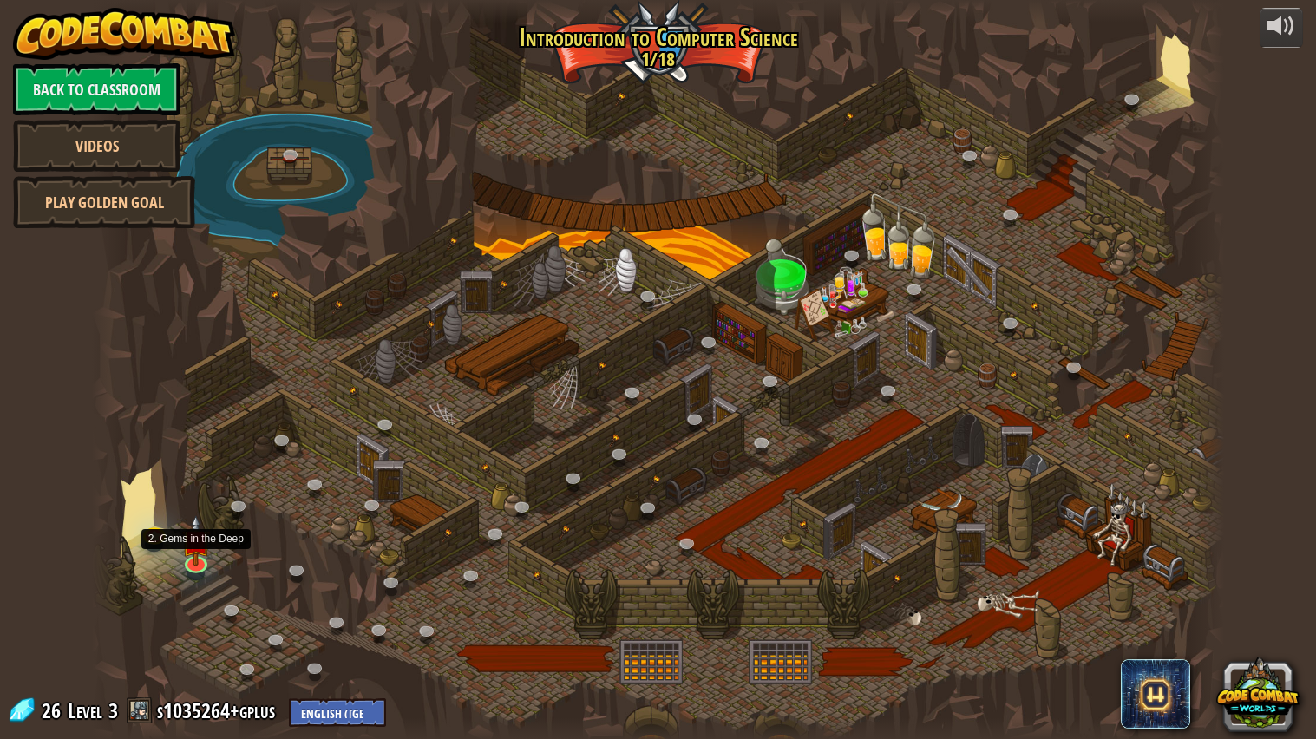
click at [209, 571] on link at bounding box center [196, 565] width 35 height 26
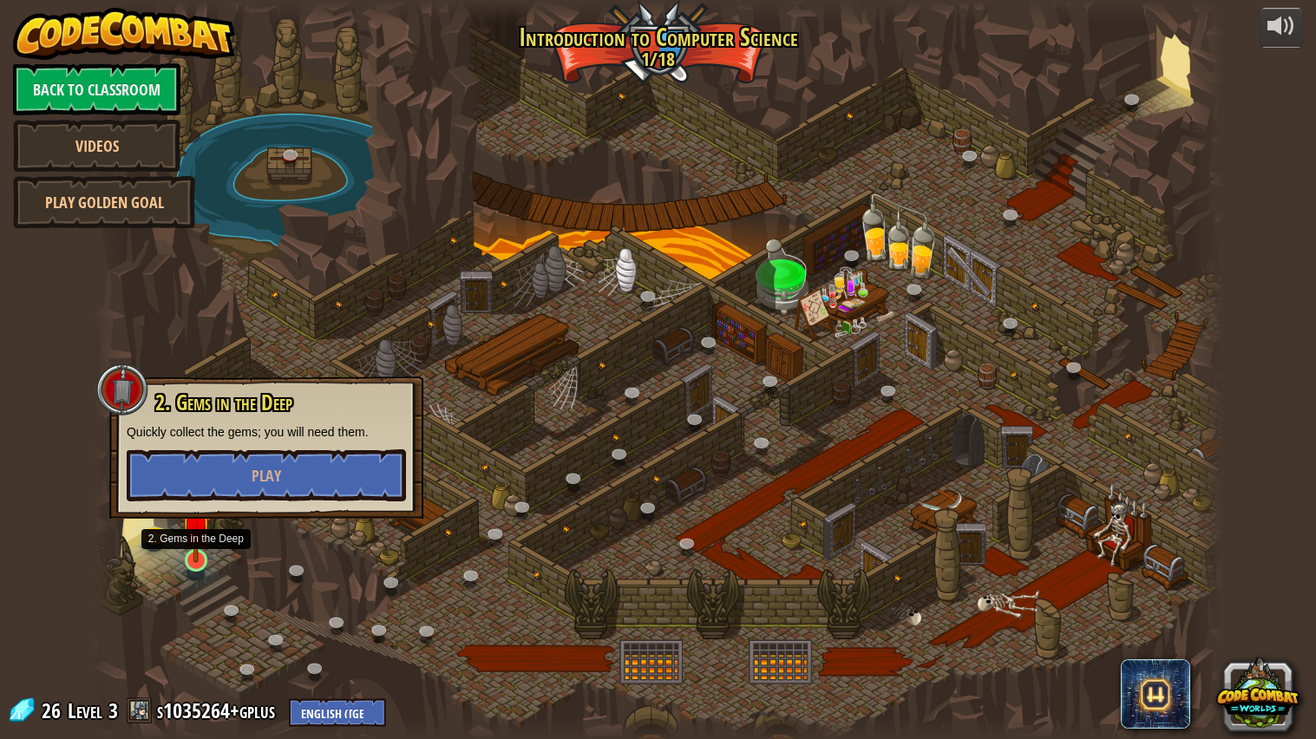
click at [206, 567] on link at bounding box center [196, 560] width 35 height 35
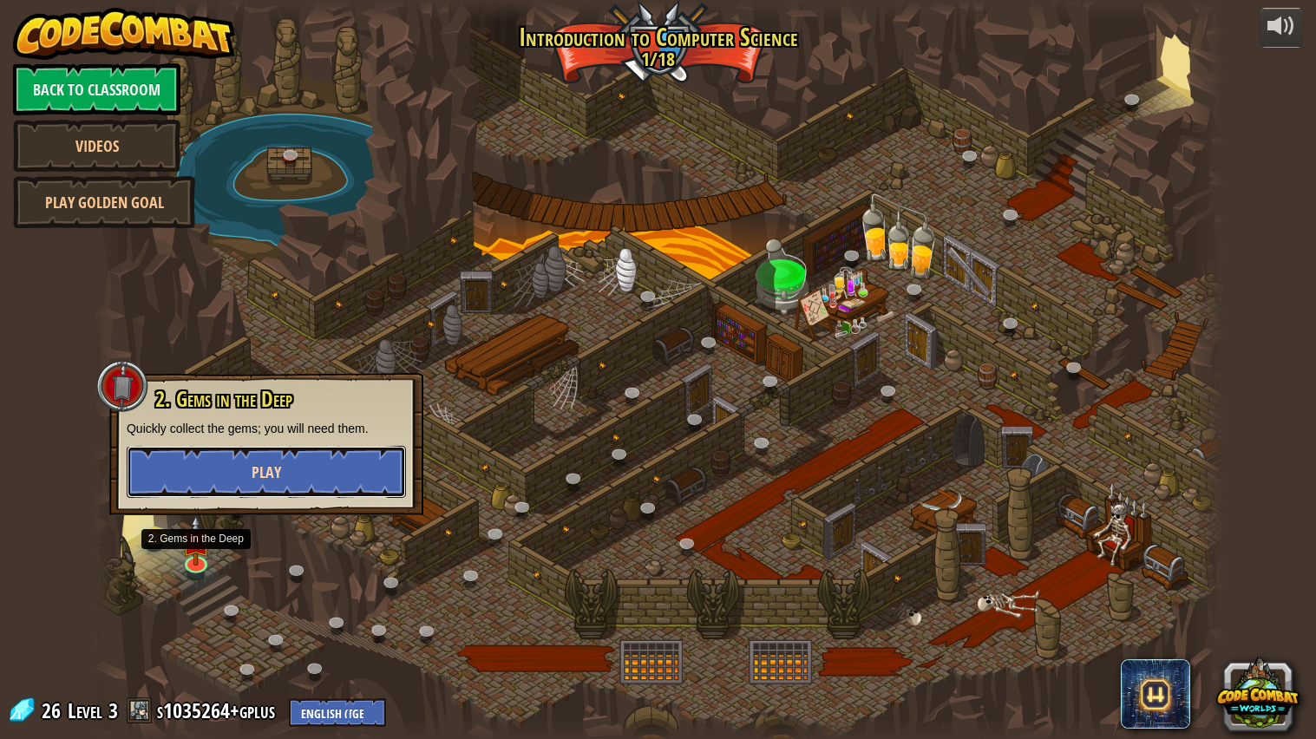
click at [302, 485] on button "Play" at bounding box center [266, 472] width 279 height 52
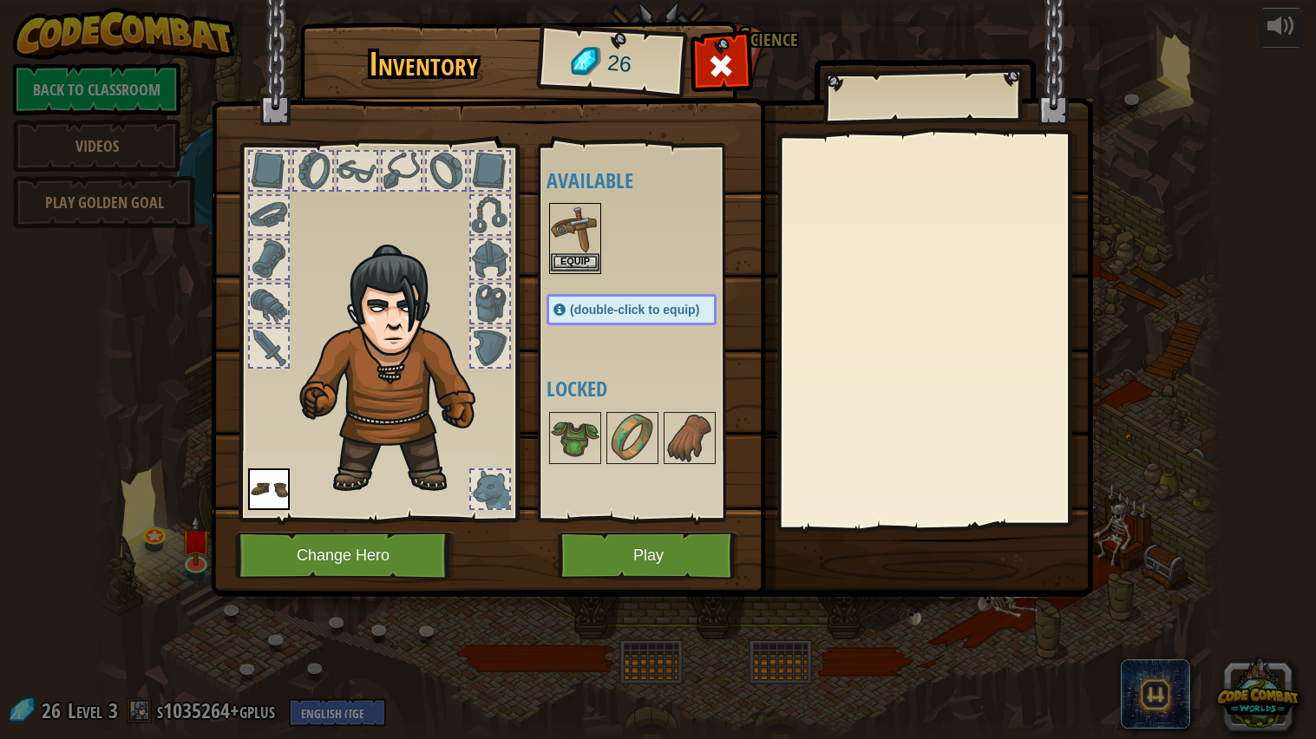
click at [581, 238] on img at bounding box center [575, 229] width 49 height 49
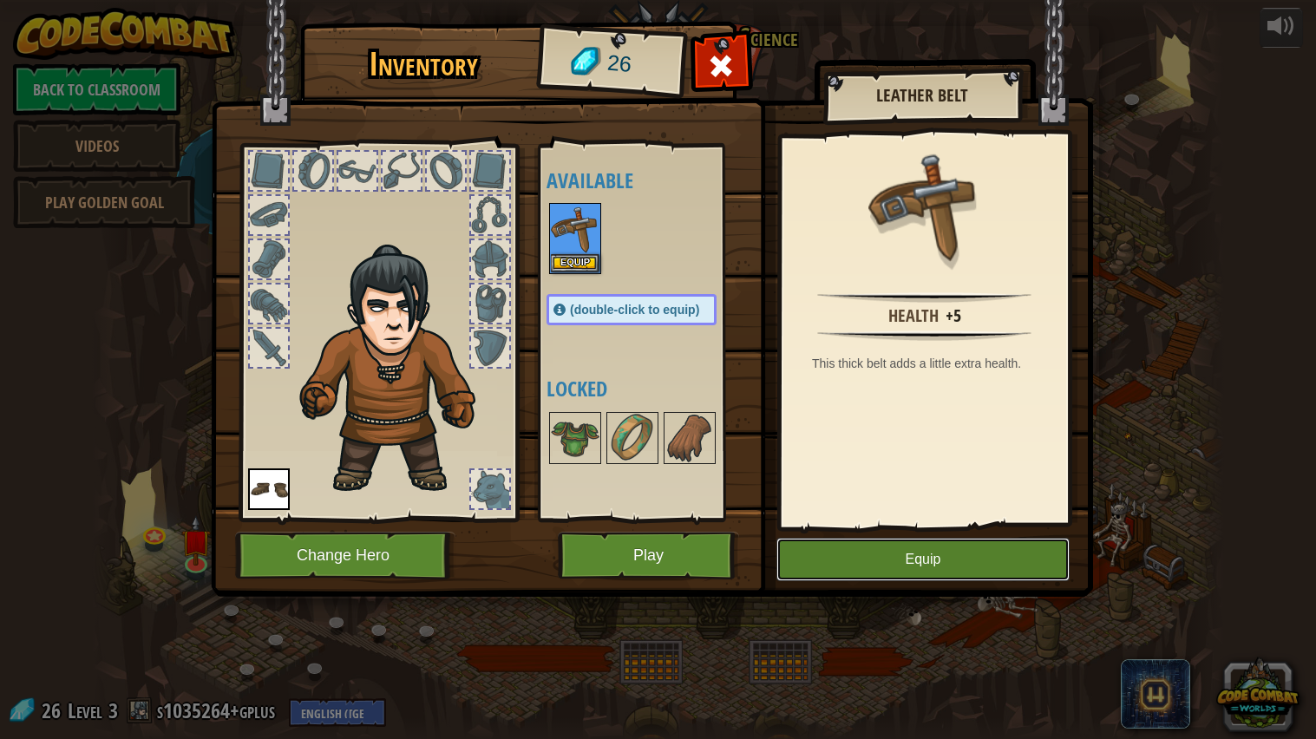
click at [891, 550] on button "Equip" at bounding box center [922, 559] width 293 height 43
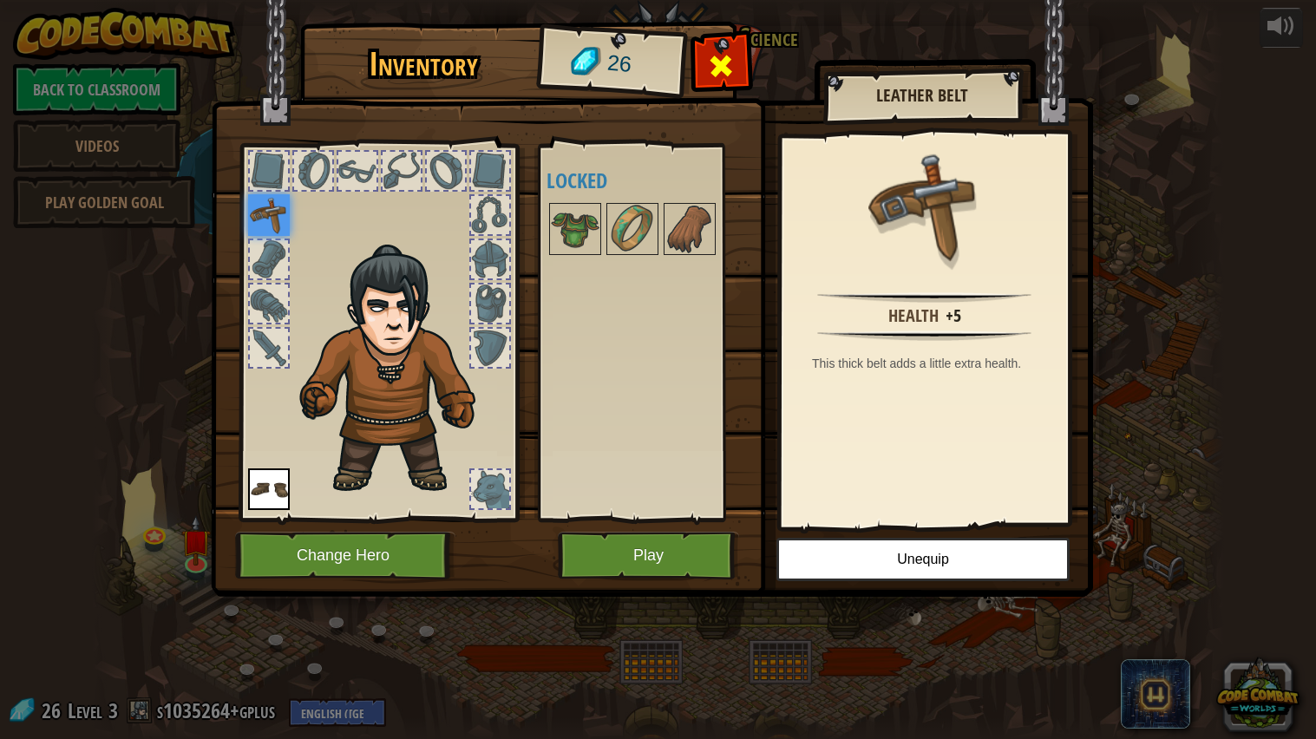
click at [718, 78] on span at bounding box center [722, 66] width 28 height 28
